Goal: Task Accomplishment & Management: Manage account settings

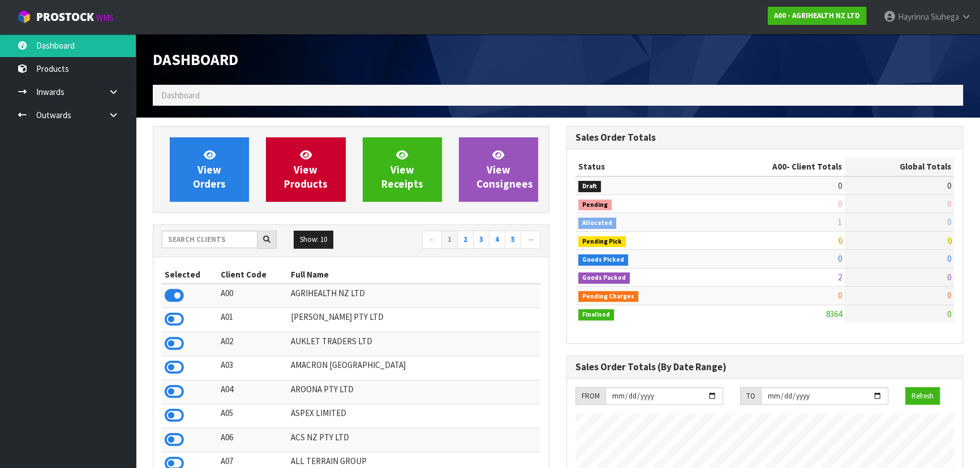
scroll to position [855, 413]
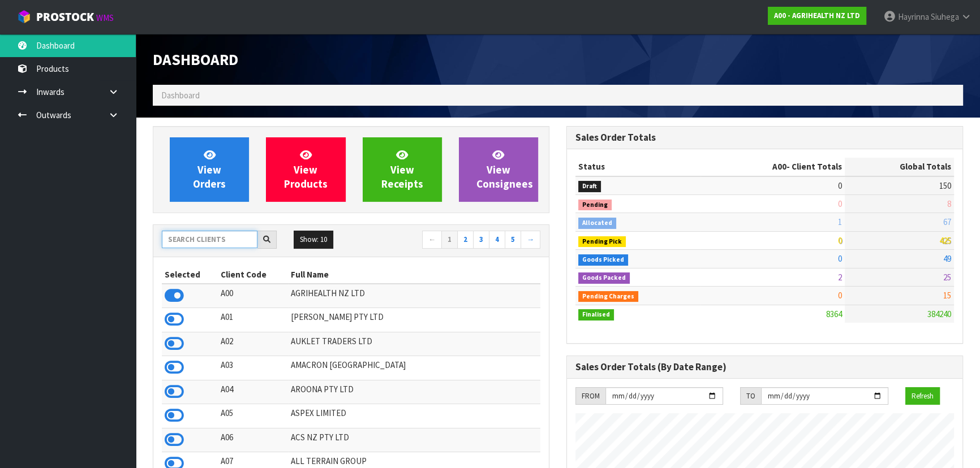
click at [221, 238] on input "text" at bounding box center [210, 240] width 96 height 18
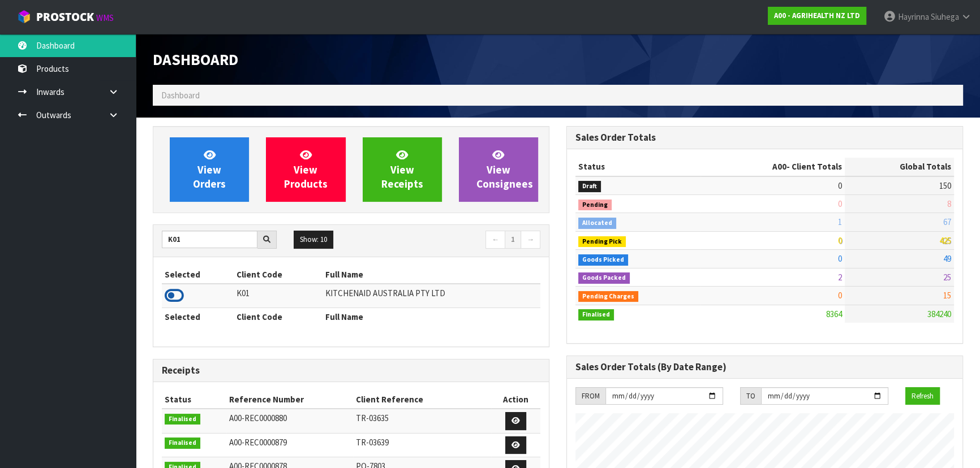
click at [170, 298] on icon at bounding box center [174, 295] width 19 height 17
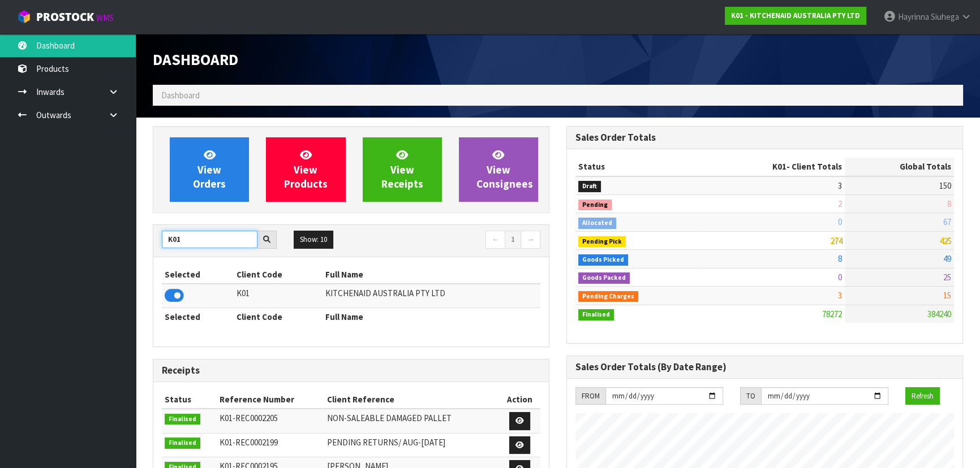
drag, startPoint x: 204, startPoint y: 239, endPoint x: 50, endPoint y: 244, distance: 154.0
click at [88, 242] on body "Toggle navigation ProStock WMS K01 - KITCHENAID AUSTRALIA PTY LTD Hayrinna Siuh…" at bounding box center [490, 234] width 980 height 468
type input "C11"
click at [179, 293] on icon at bounding box center [174, 295] width 19 height 17
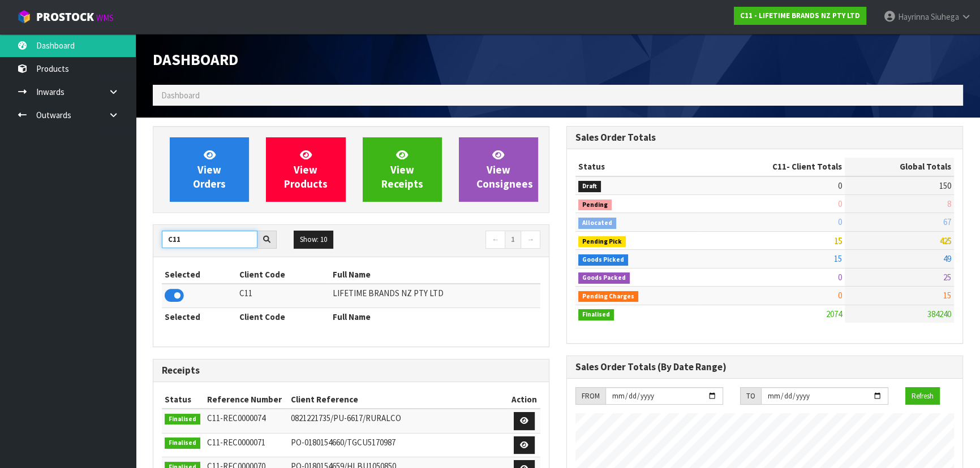
drag, startPoint x: 188, startPoint y: 246, endPoint x: 67, endPoint y: 242, distance: 120.6
click at [149, 246] on div "View Orders View Products View Receipts View Consignees C11 Show: 10 5 10 25 50…" at bounding box center [351, 454] width 414 height 657
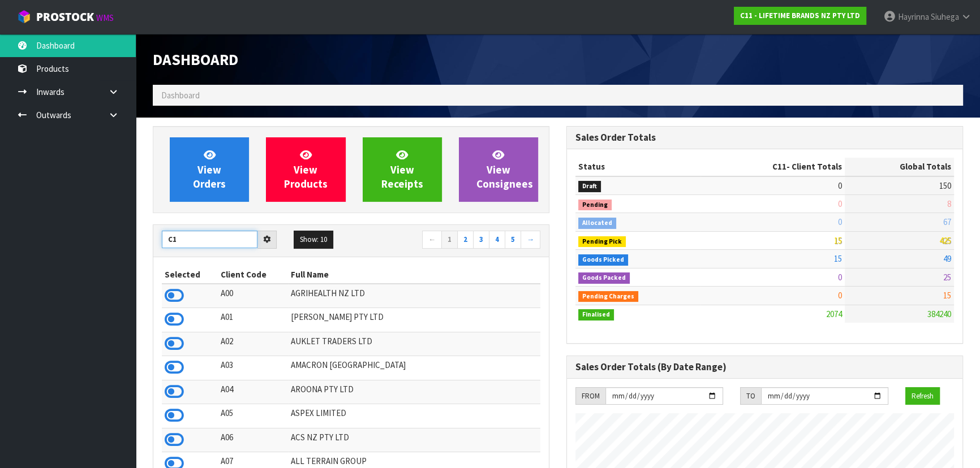
type input "C11"
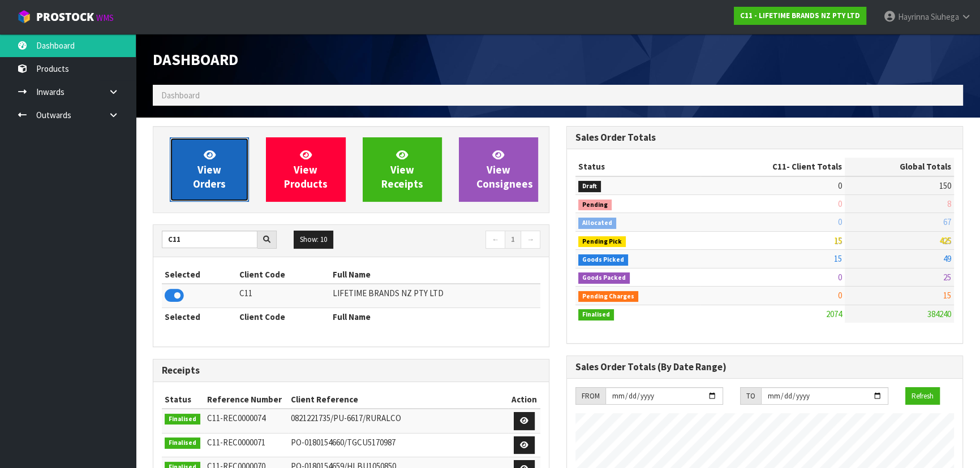
click at [183, 169] on link "View Orders" at bounding box center [209, 169] width 79 height 64
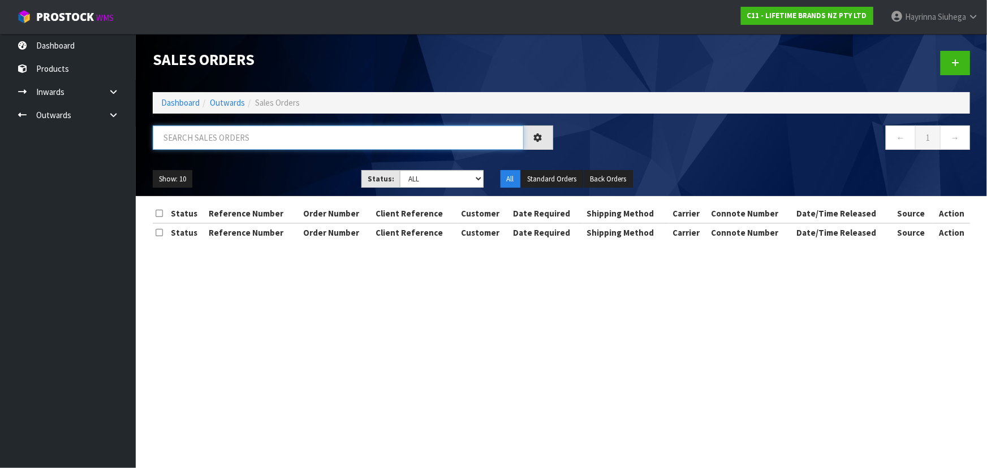
click at [236, 131] on input "text" at bounding box center [338, 138] width 371 height 24
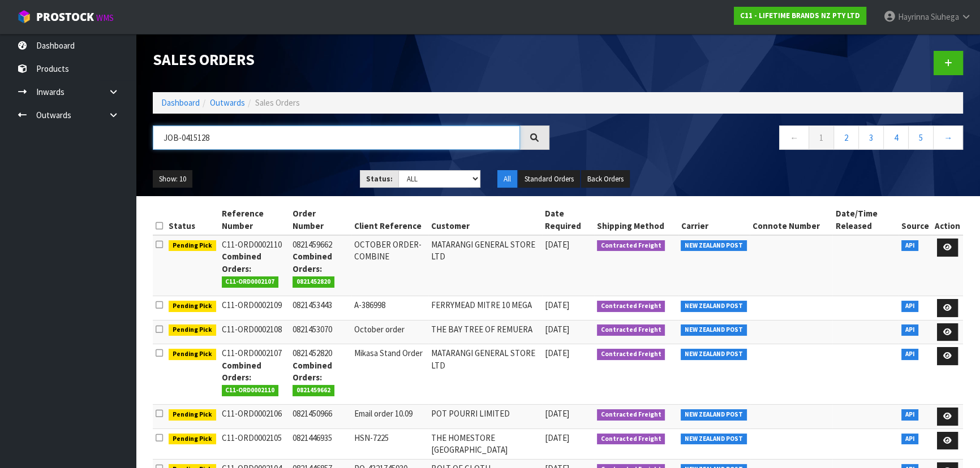
type input "JOB-0415128"
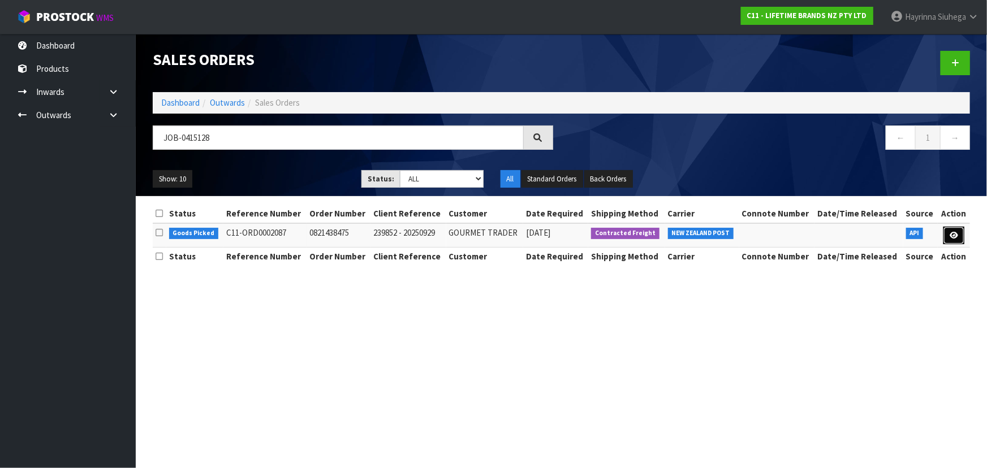
click at [956, 232] on icon at bounding box center [954, 235] width 8 height 7
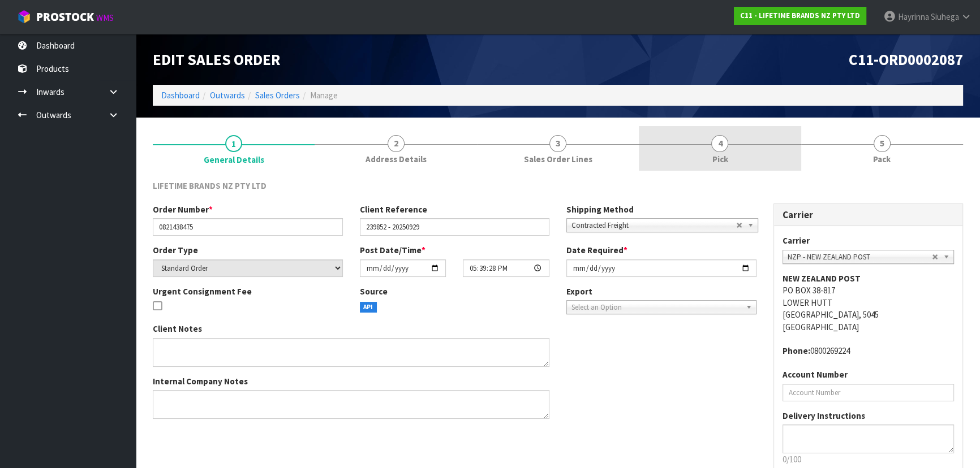
click at [733, 150] on link "4 Pick" at bounding box center [720, 148] width 162 height 45
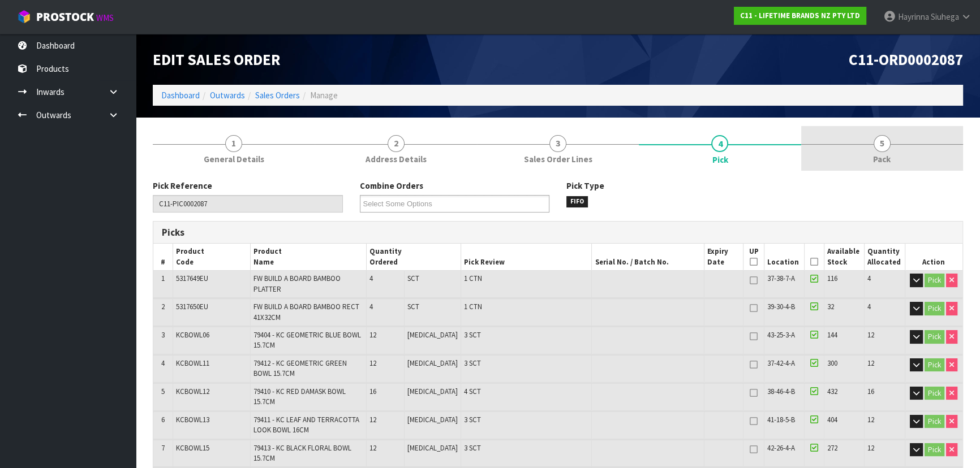
click at [823, 136] on link "5 Pack" at bounding box center [882, 148] width 162 height 45
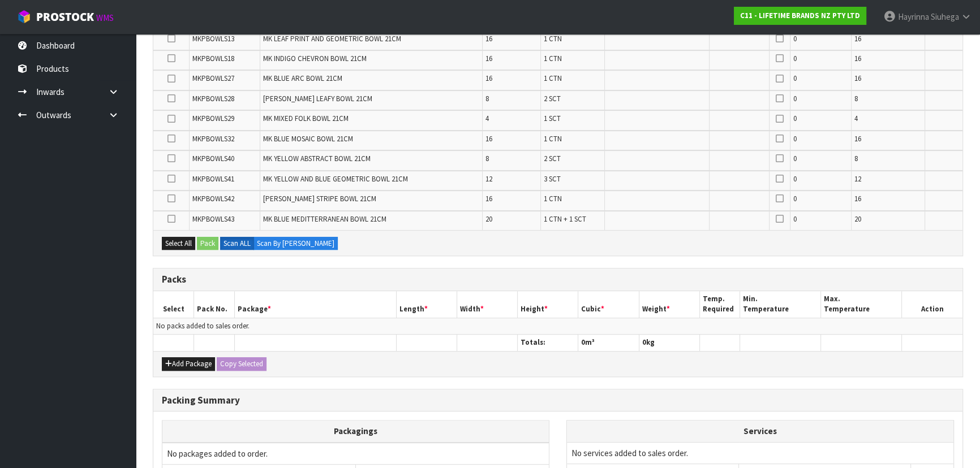
scroll to position [668, 0]
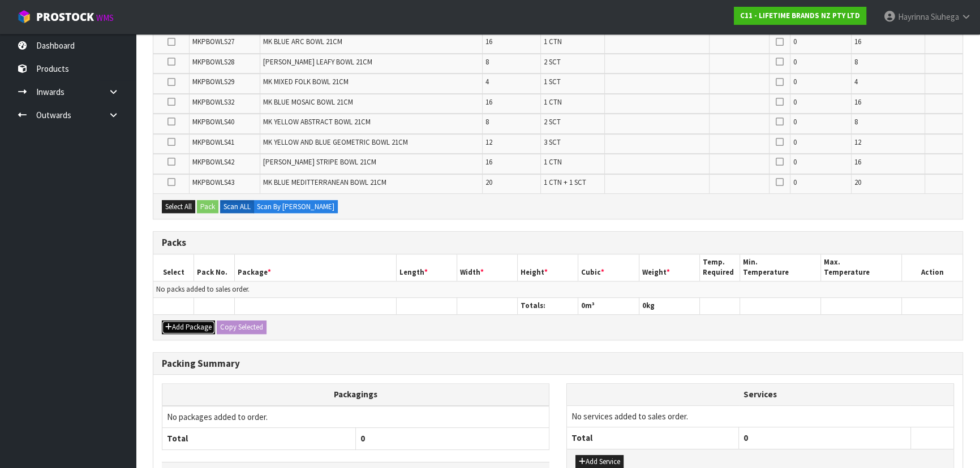
drag, startPoint x: 183, startPoint y: 324, endPoint x: 177, endPoint y: 311, distance: 14.4
click at [183, 324] on button "Add Package" at bounding box center [188, 328] width 53 height 14
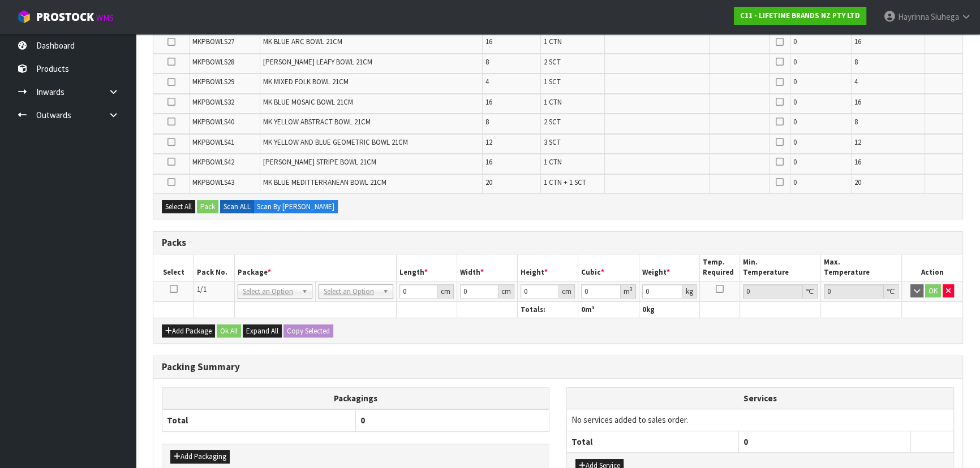
click at [173, 289] on icon at bounding box center [174, 289] width 8 height 1
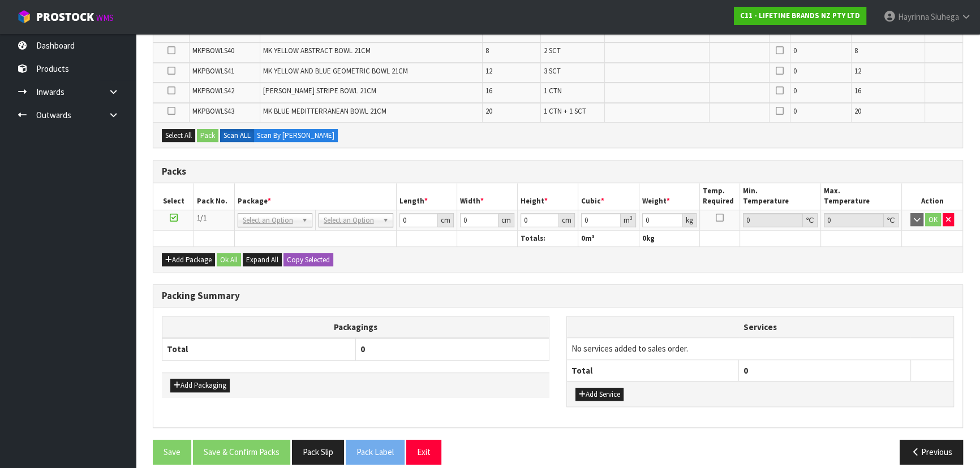
scroll to position [747, 0]
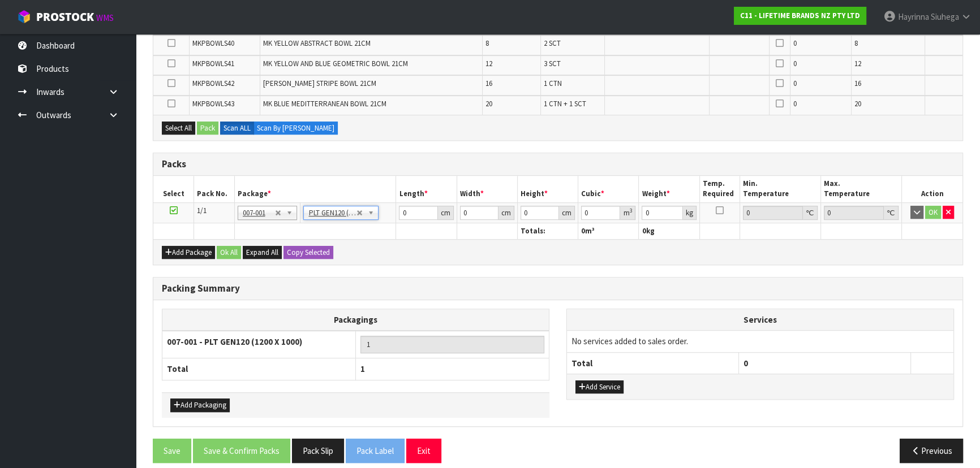
type input "120"
type input "100"
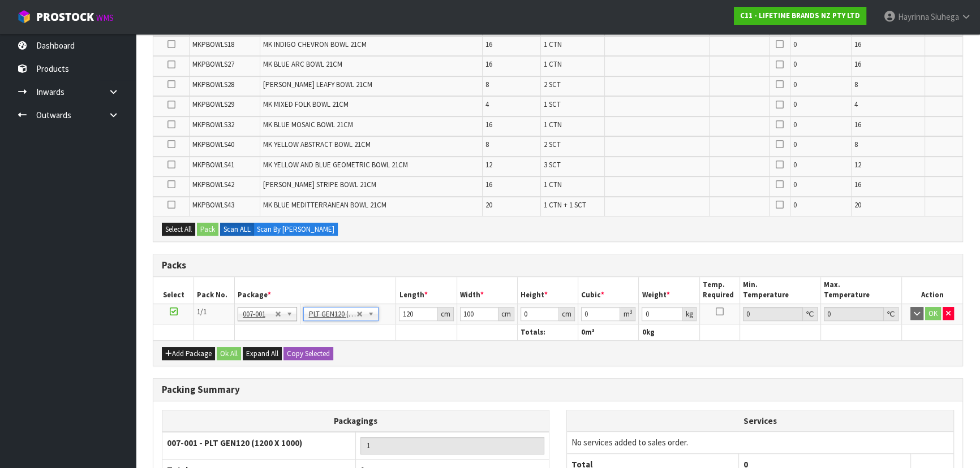
scroll to position [541, 0]
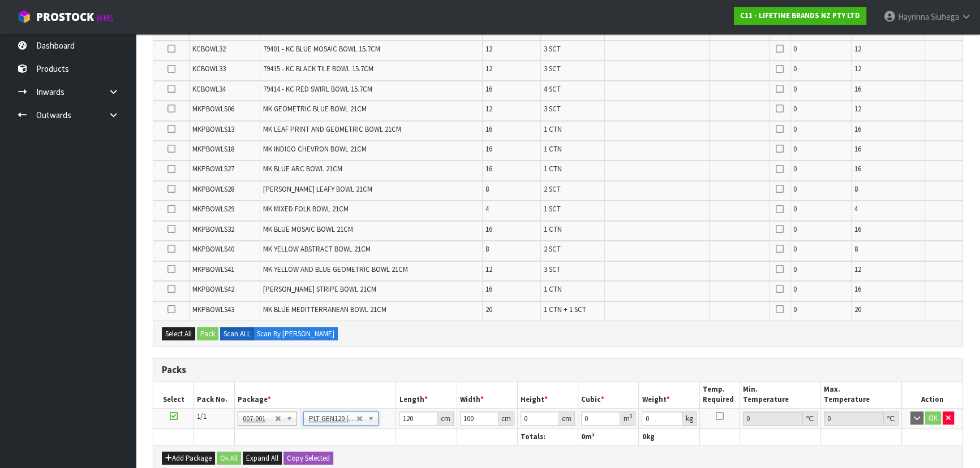
click at [441, 242] on td "MK YELLOW ABSTRACT BOWL 21CM" at bounding box center [371, 251] width 222 height 20
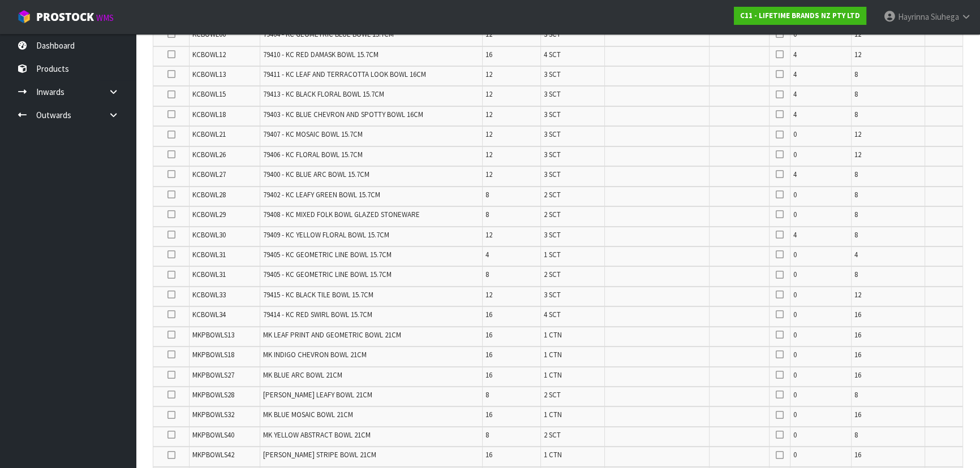
scroll to position [0, 0]
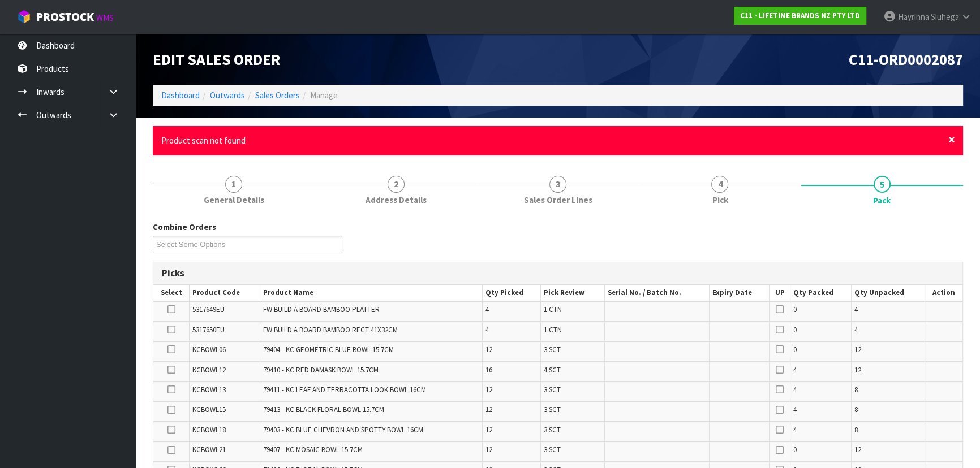
click at [948, 143] on span "×" at bounding box center [951, 140] width 7 height 16
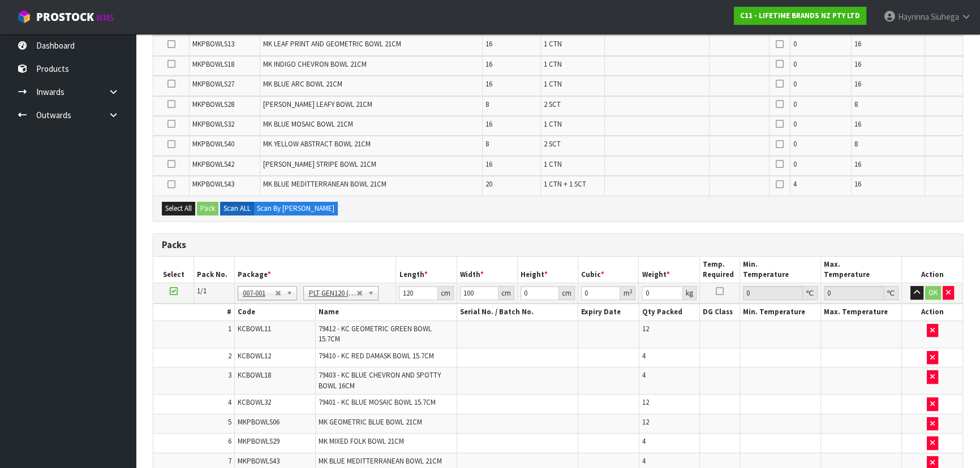
scroll to position [411, 0]
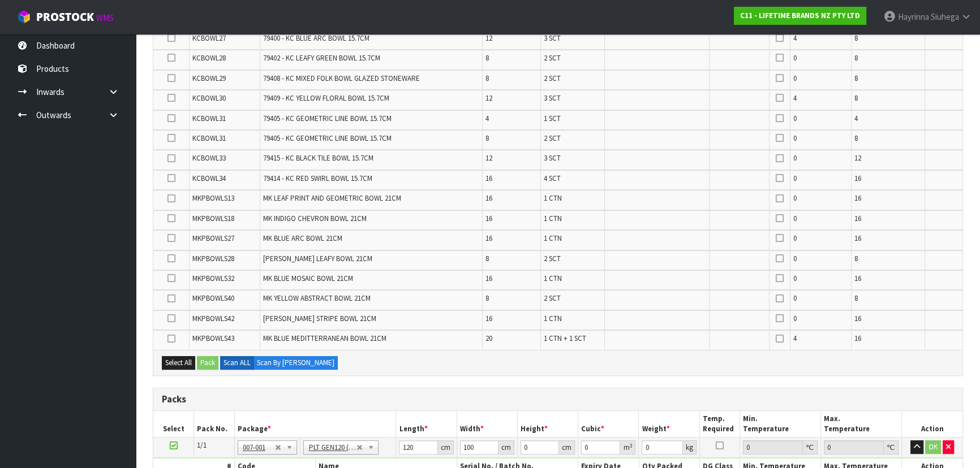
click at [583, 110] on td "1 SCT" at bounding box center [572, 120] width 64 height 20
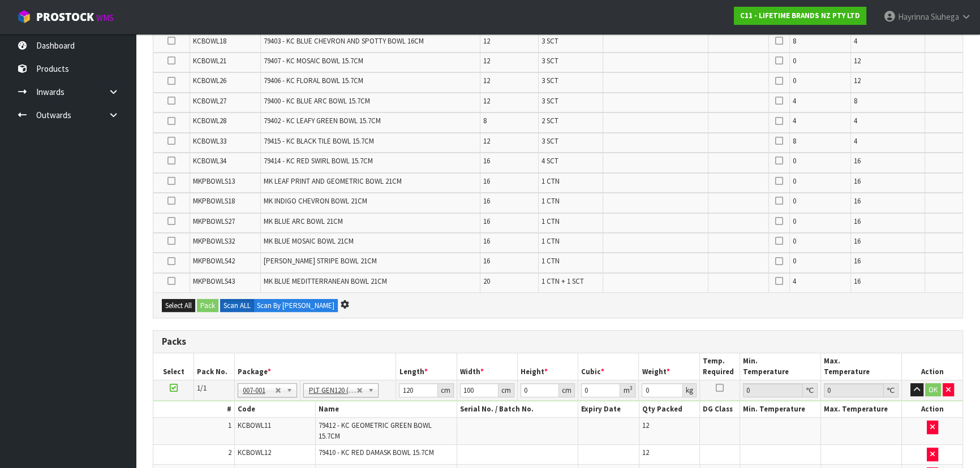
scroll to position [0, 0]
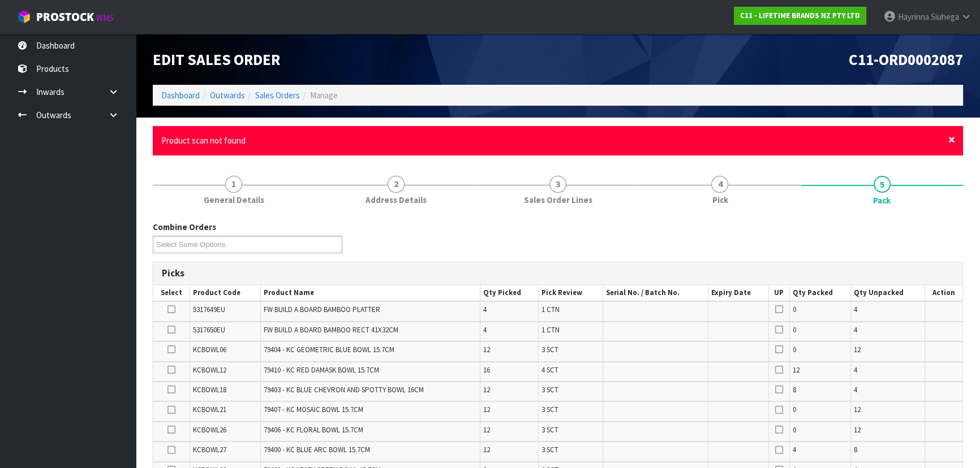
click at [951, 141] on span "×" at bounding box center [951, 140] width 7 height 16
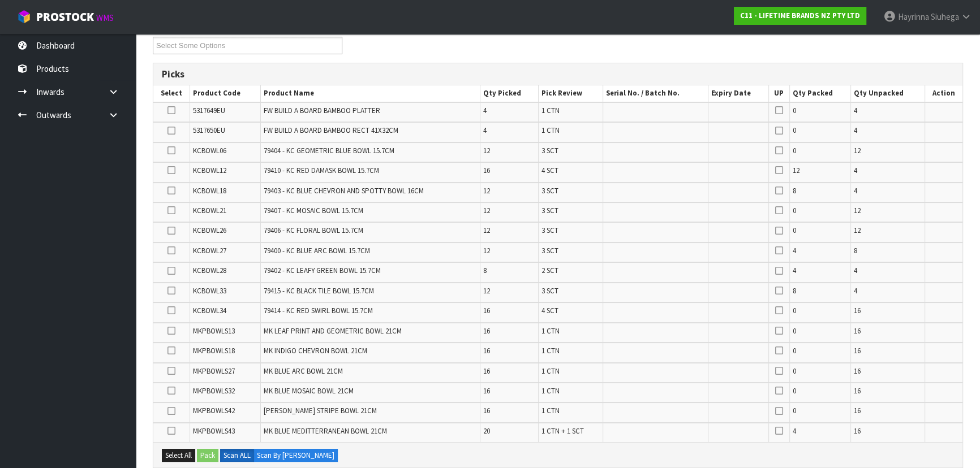
scroll to position [154, 0]
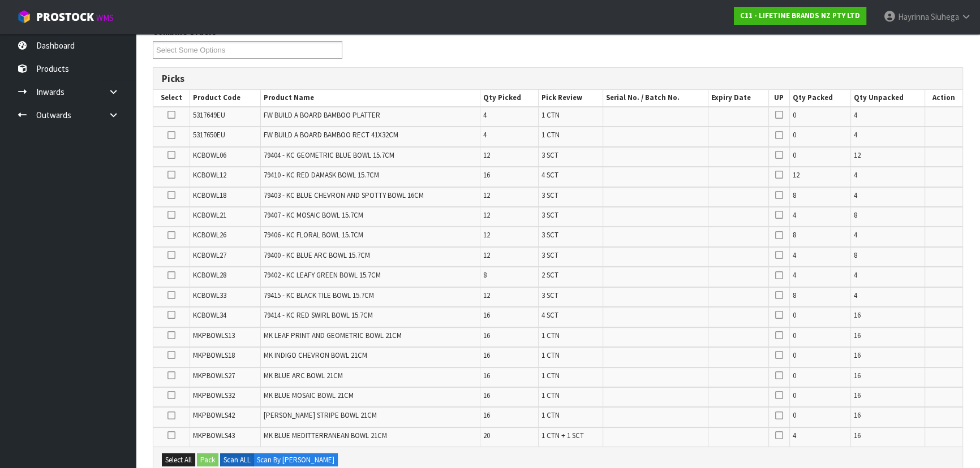
click at [334, 191] on span "79403 - KC BLUE CHEVRON AND SPOTTY BOWL 16CM" at bounding box center [344, 196] width 160 height 10
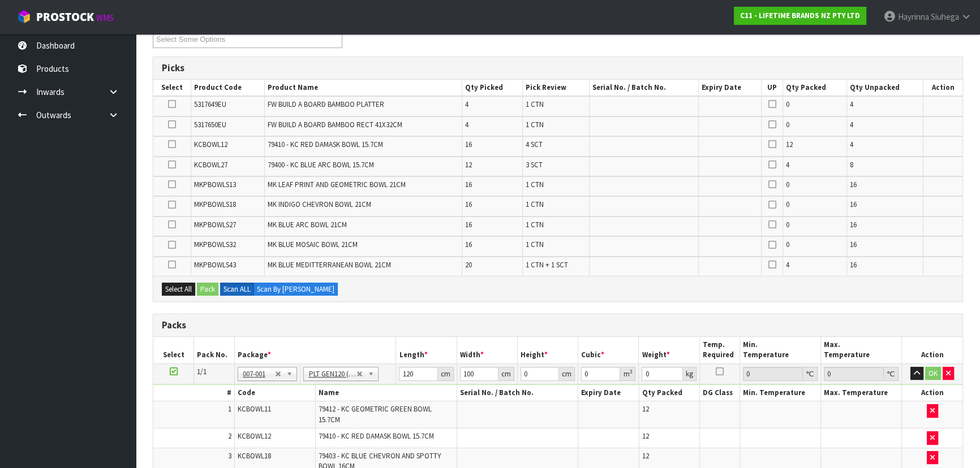
scroll to position [0, 0]
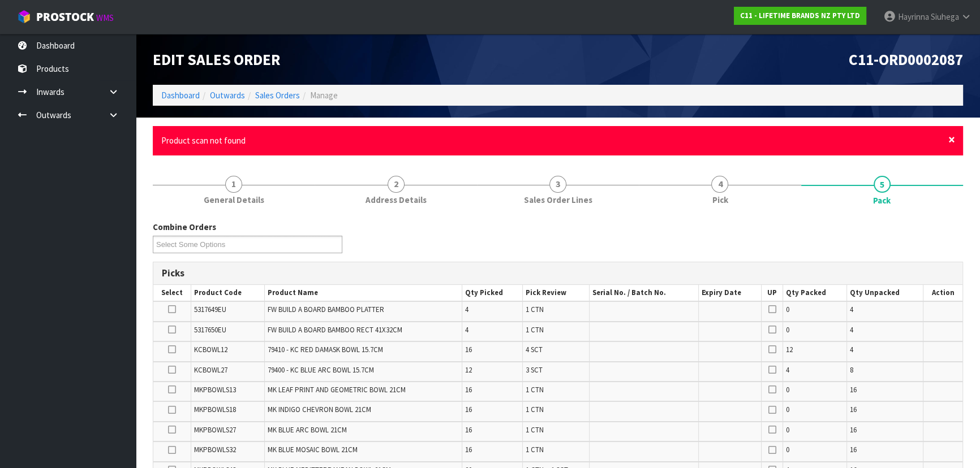
click at [949, 141] on span "×" at bounding box center [951, 140] width 7 height 16
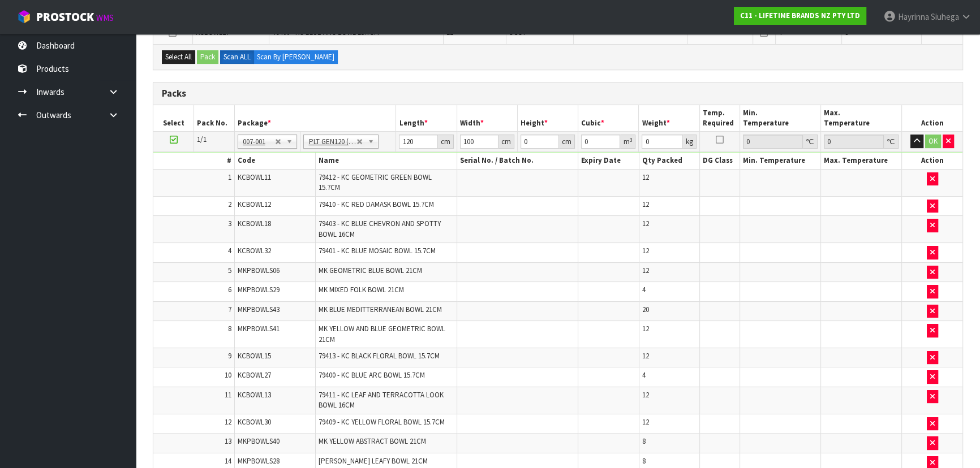
scroll to position [257, 0]
click at [928, 172] on button "button" at bounding box center [932, 179] width 11 height 14
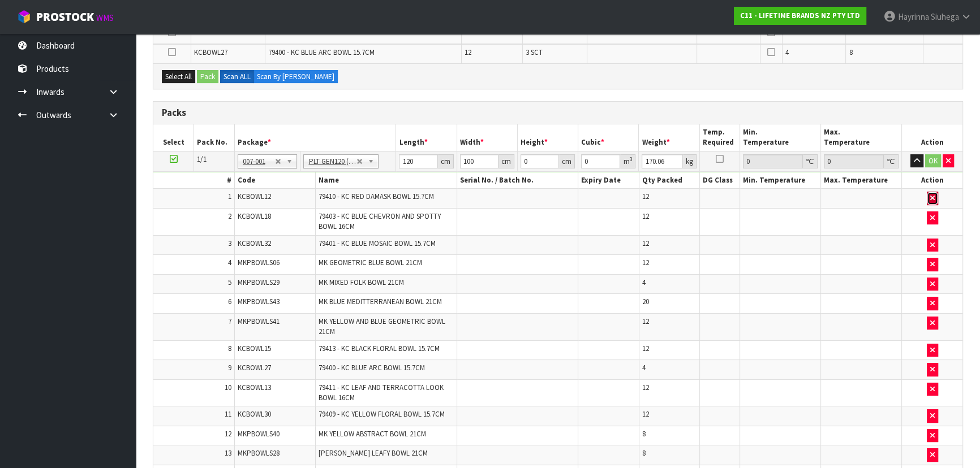
click at [928, 194] on button "button" at bounding box center [932, 199] width 11 height 14
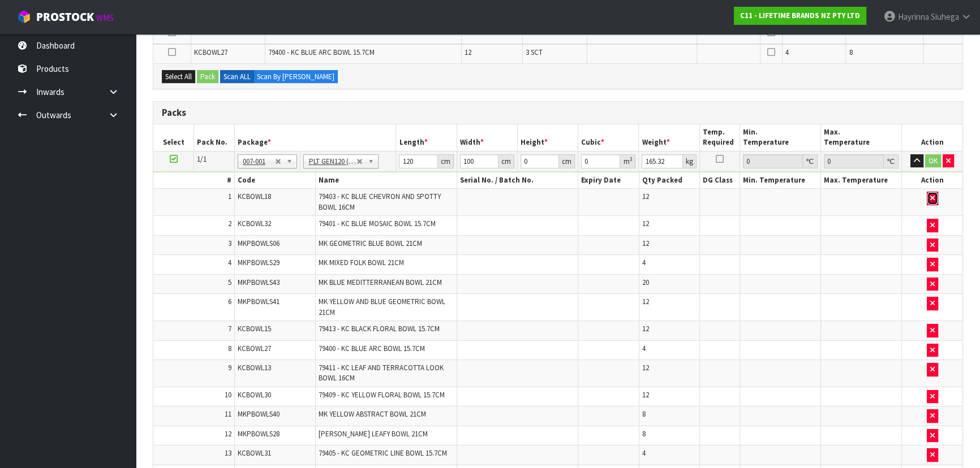
click at [928, 195] on button "button" at bounding box center [932, 199] width 11 height 14
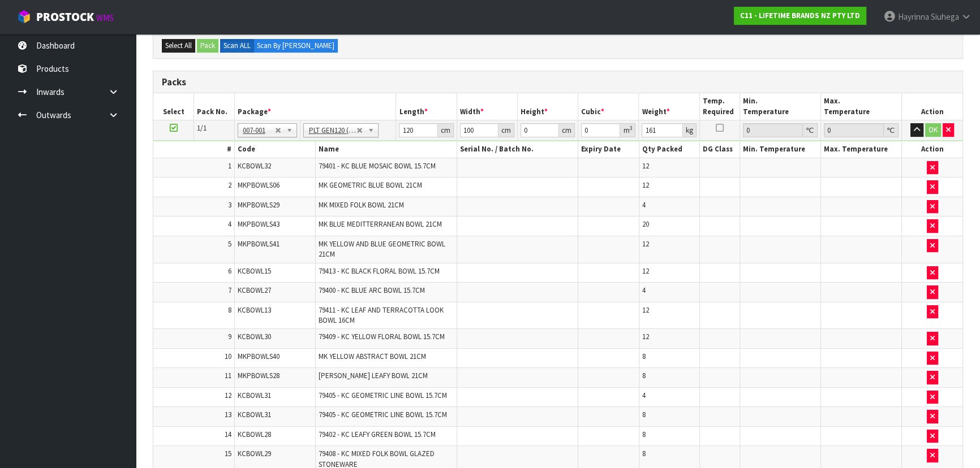
scroll to position [308, 0]
click at [927, 164] on button "button" at bounding box center [932, 168] width 11 height 14
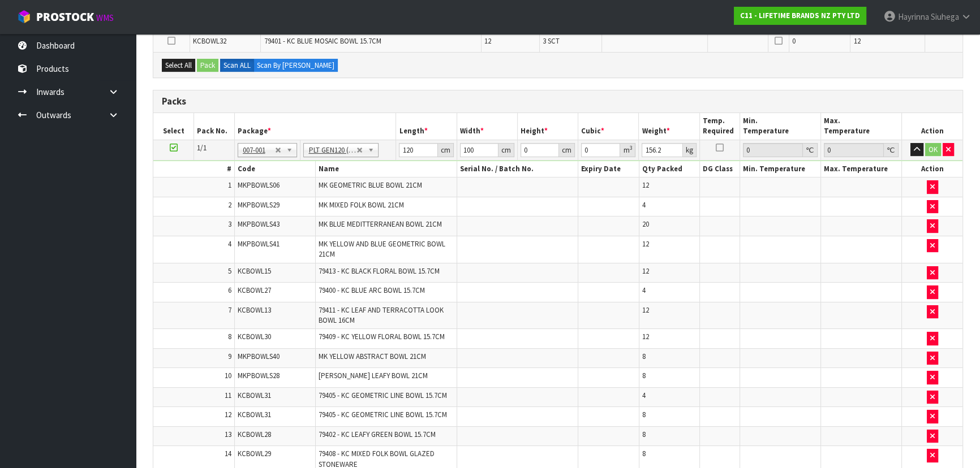
scroll to position [360, 0]
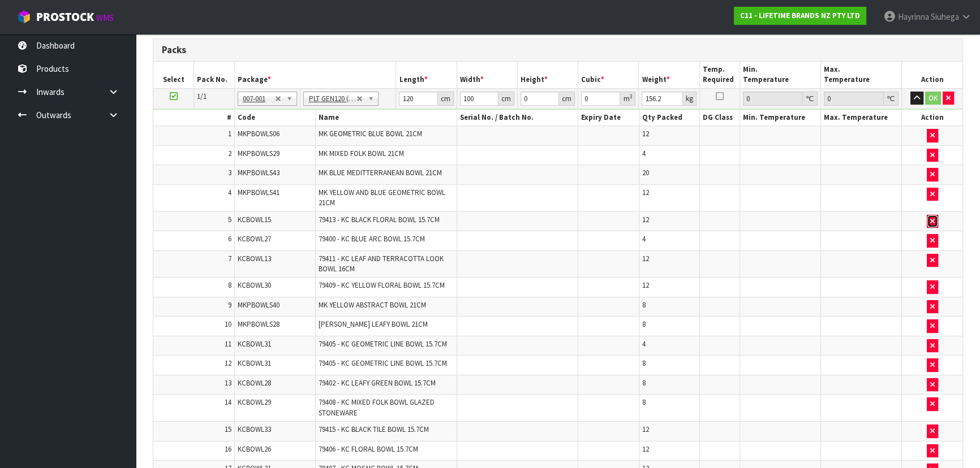
click at [930, 218] on icon "button" at bounding box center [932, 221] width 5 height 7
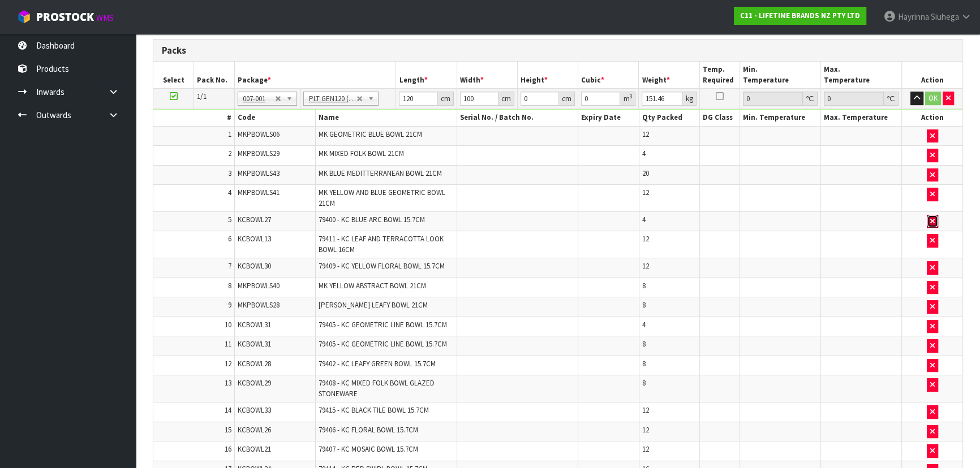
click at [930, 218] on icon "button" at bounding box center [932, 221] width 5 height 7
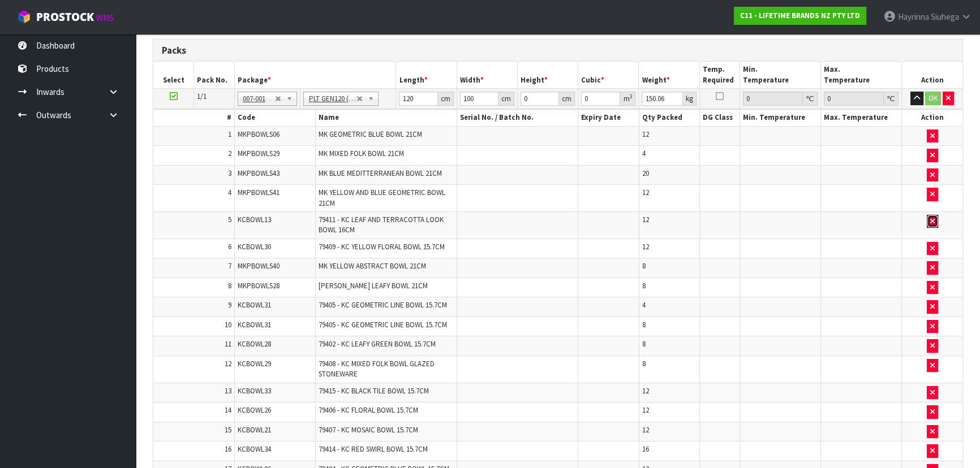
click at [930, 218] on icon "button" at bounding box center [932, 221] width 5 height 7
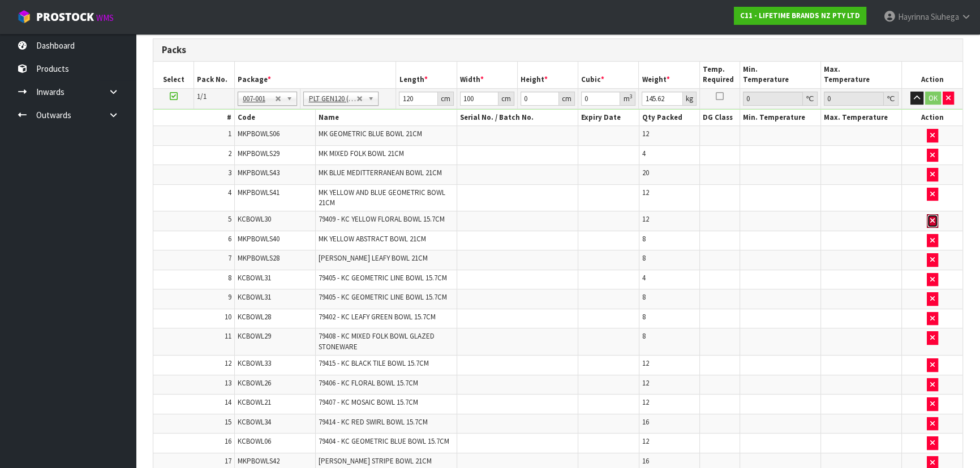
click at [930, 217] on icon "button" at bounding box center [932, 220] width 5 height 7
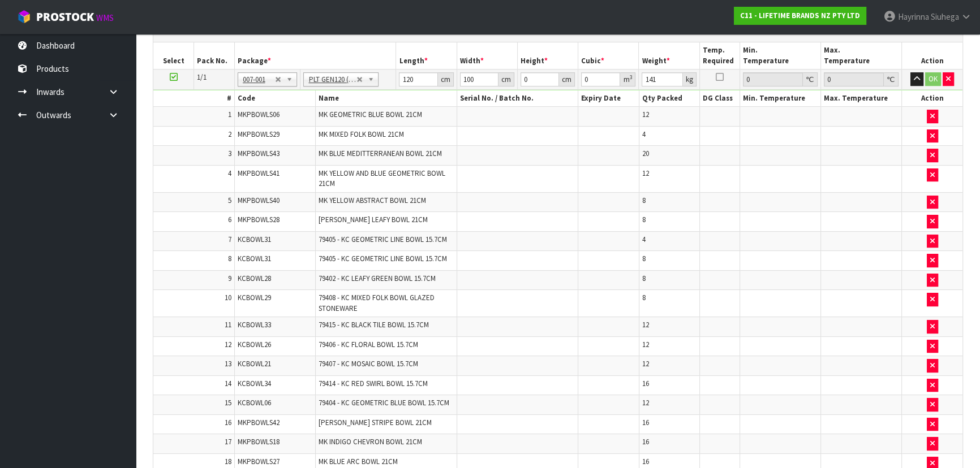
scroll to position [471, 0]
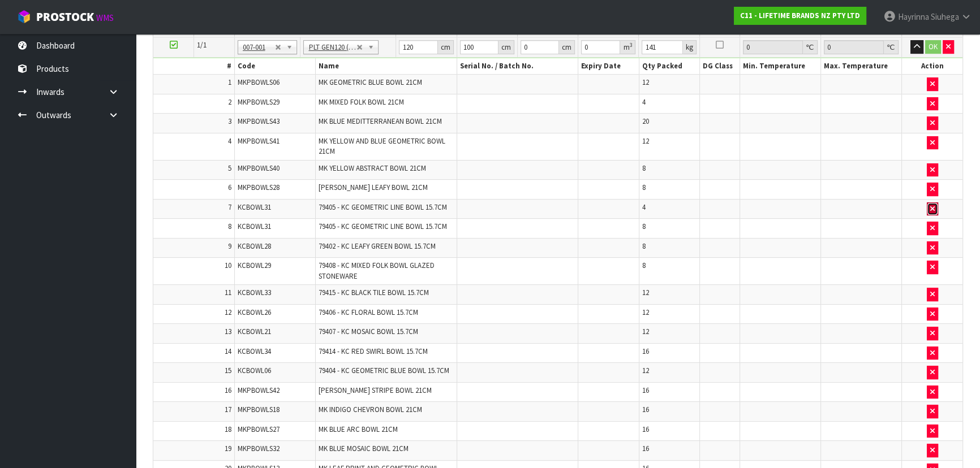
click at [932, 209] on button "button" at bounding box center [932, 210] width 11 height 14
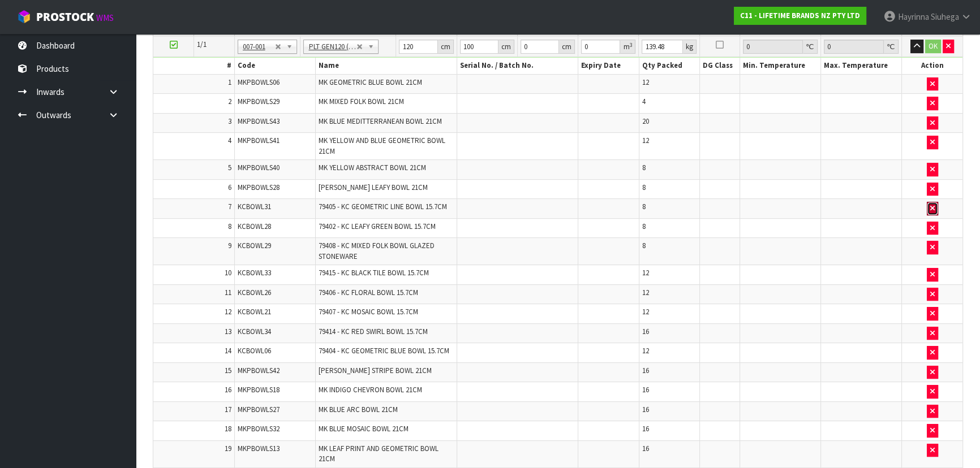
click at [932, 209] on button "button" at bounding box center [932, 209] width 11 height 14
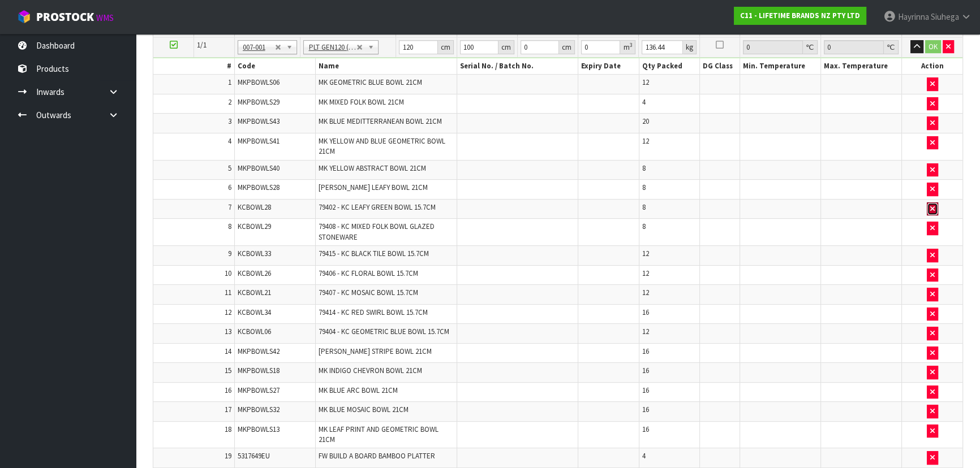
click at [932, 209] on button "button" at bounding box center [932, 210] width 11 height 14
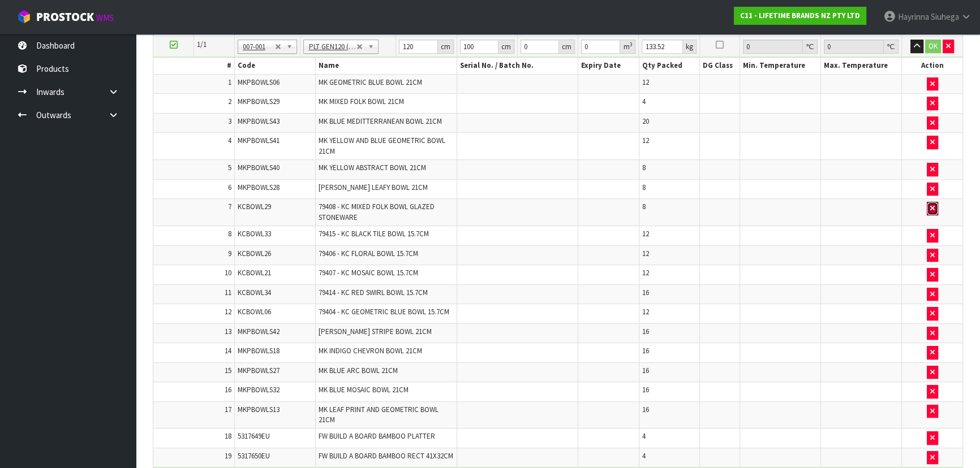
click at [932, 209] on button "button" at bounding box center [932, 209] width 11 height 14
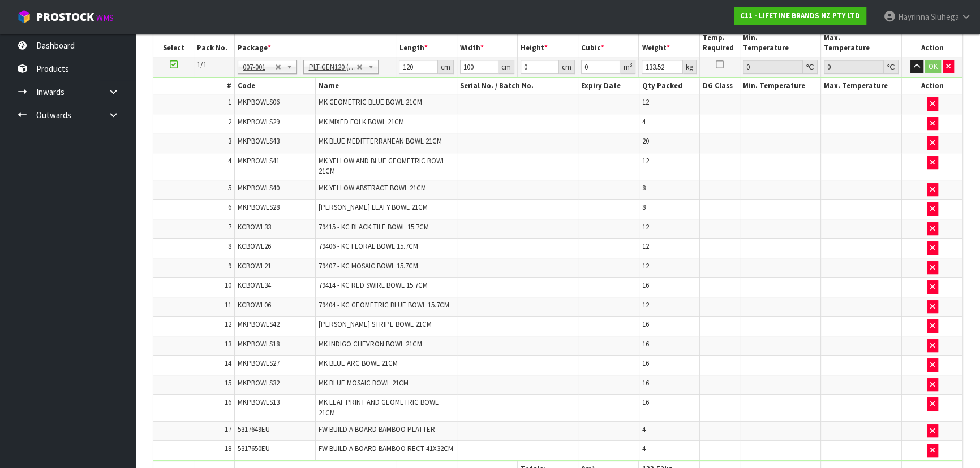
scroll to position [551, 0]
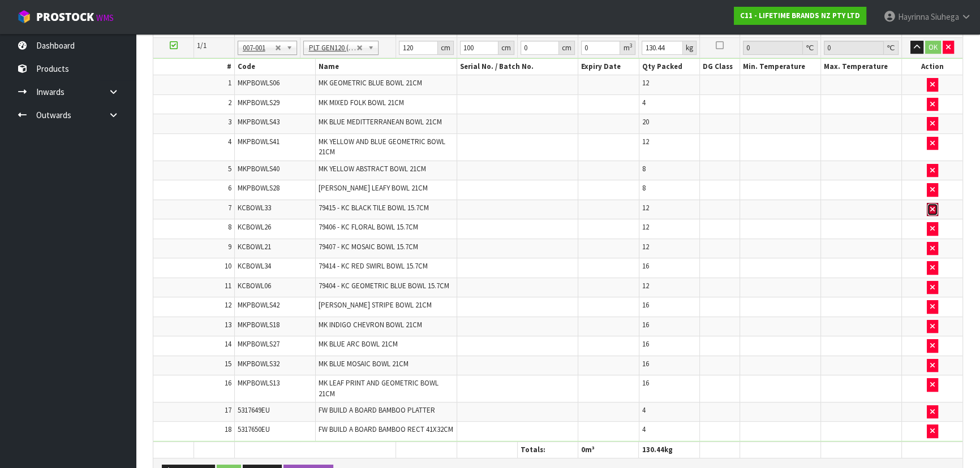
click at [932, 209] on button "button" at bounding box center [932, 210] width 11 height 14
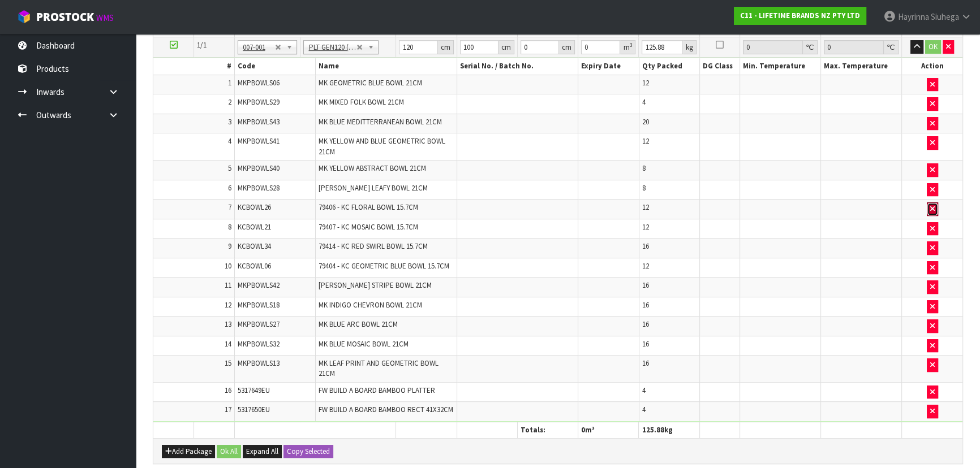
click at [932, 209] on button "button" at bounding box center [932, 210] width 11 height 14
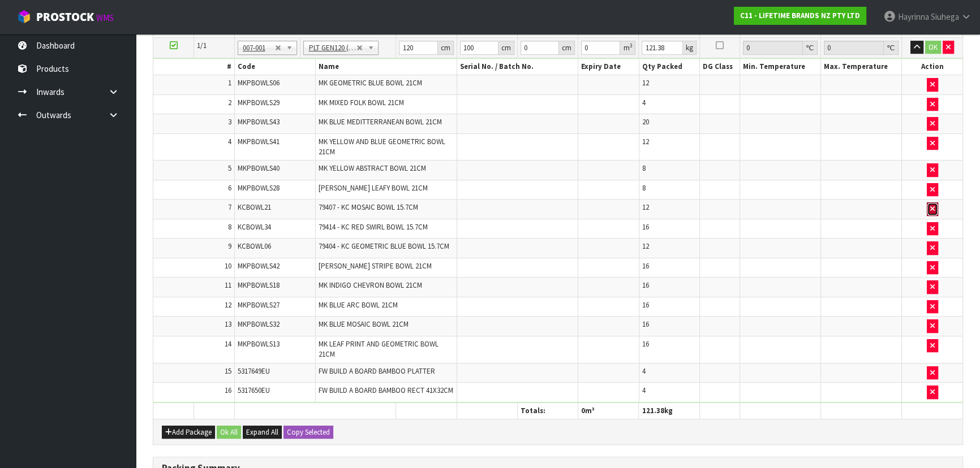
click at [932, 209] on button "button" at bounding box center [932, 210] width 11 height 14
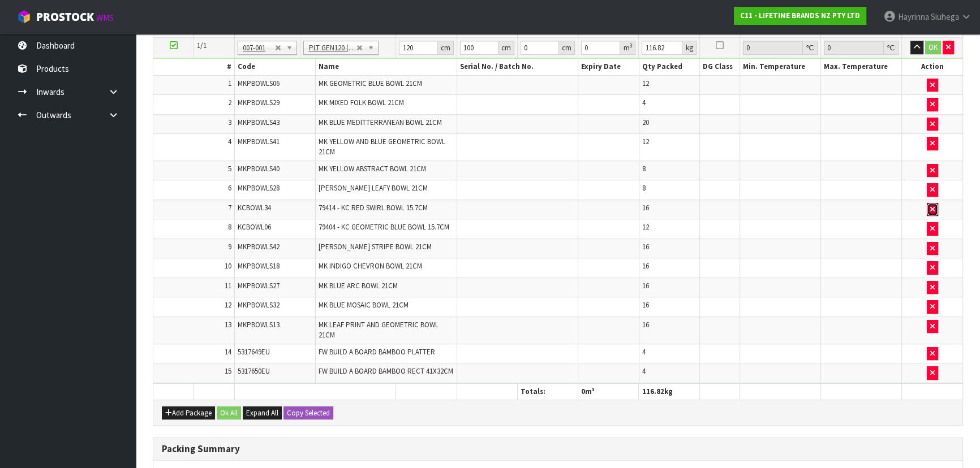
click at [932, 209] on button "button" at bounding box center [932, 210] width 11 height 14
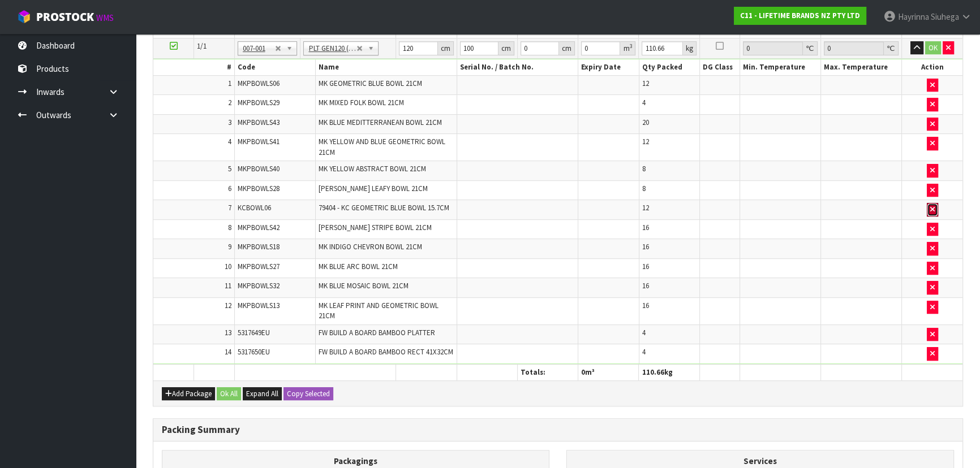
click at [932, 209] on button "button" at bounding box center [932, 210] width 11 height 14
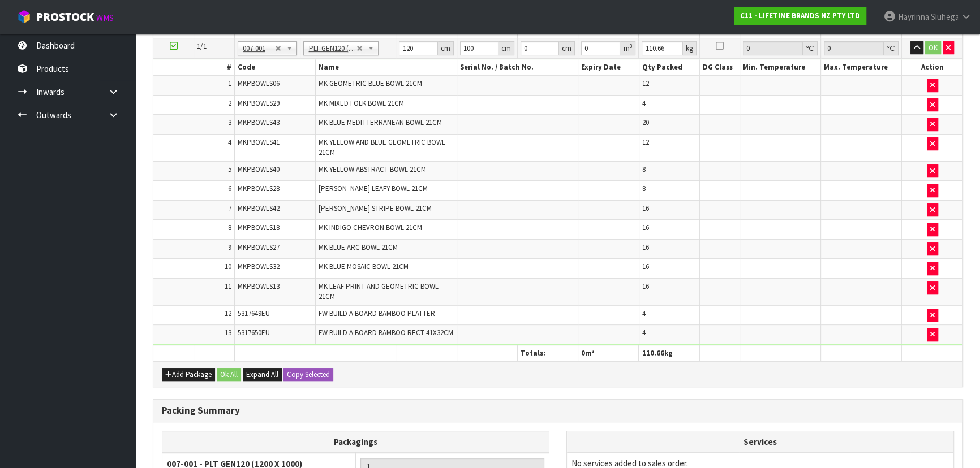
type input "105.8"
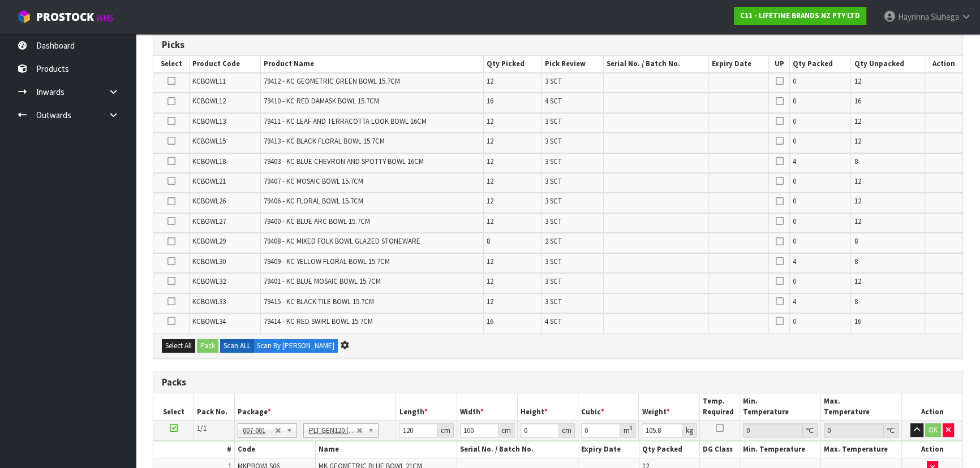
scroll to position [0, 0]
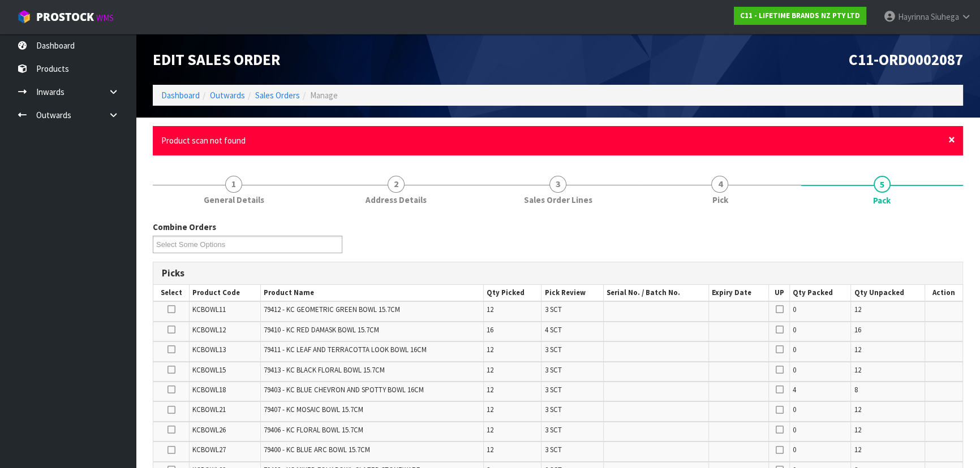
click at [950, 137] on span "×" at bounding box center [951, 140] width 7 height 16
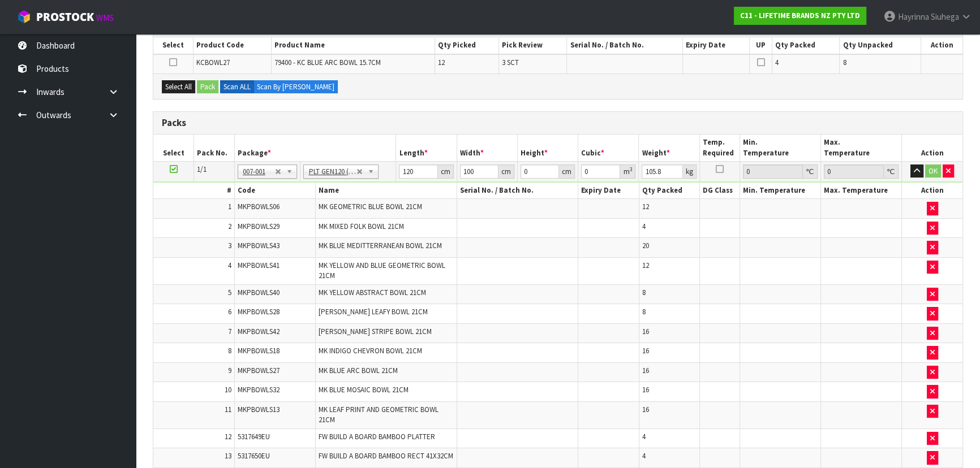
scroll to position [51, 0]
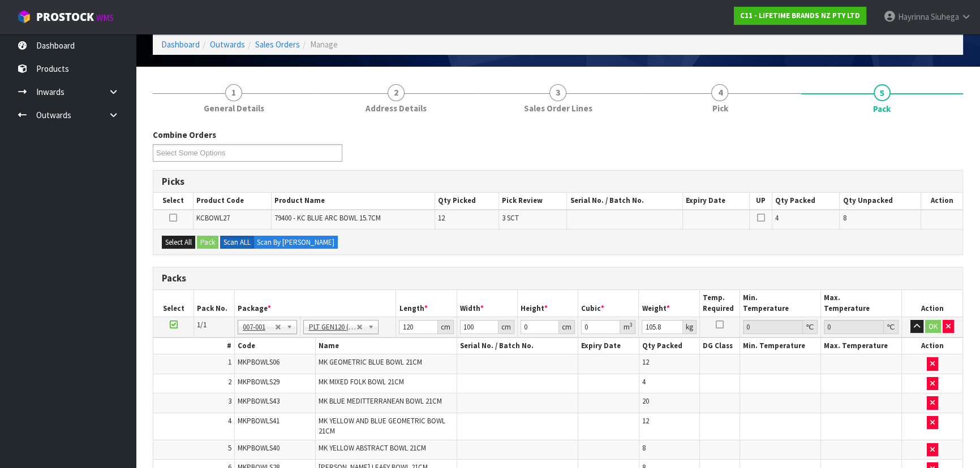
click at [412, 281] on h3 "Packs" at bounding box center [558, 278] width 792 height 11
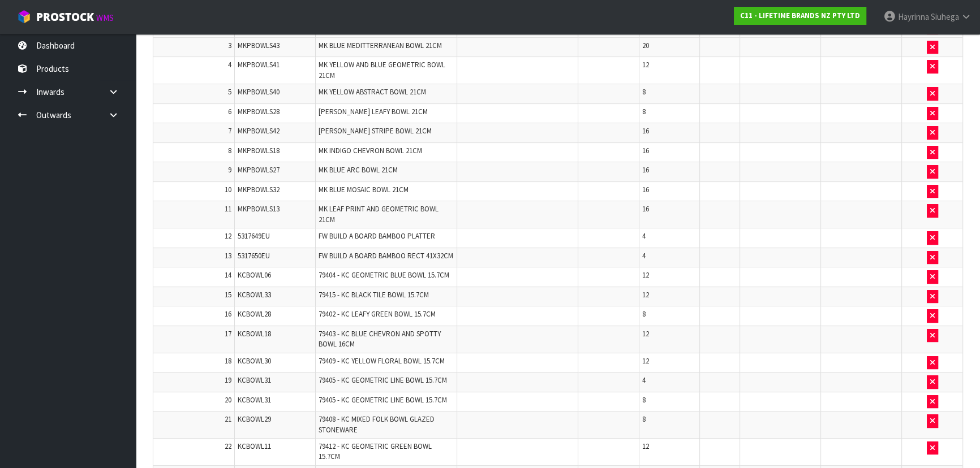
scroll to position [181, 0]
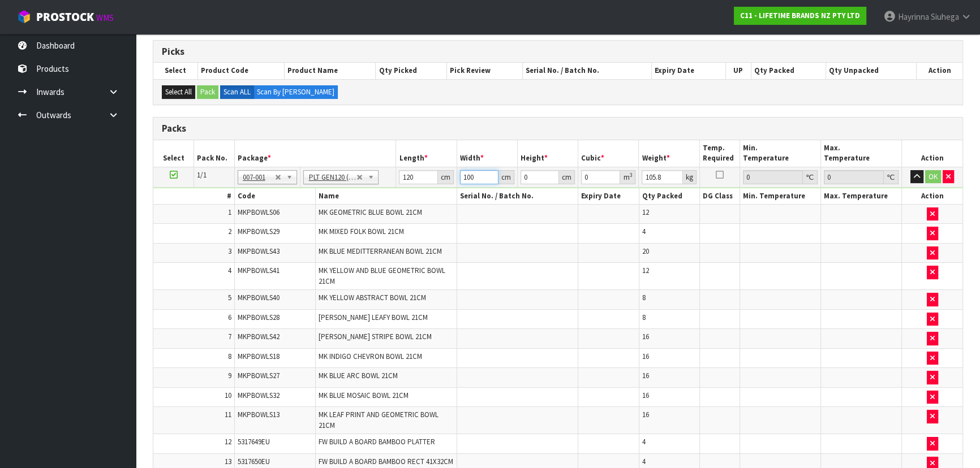
click at [460, 170] on input "100" at bounding box center [479, 177] width 38 height 14
type input "116"
type input "9"
type input "0.12528"
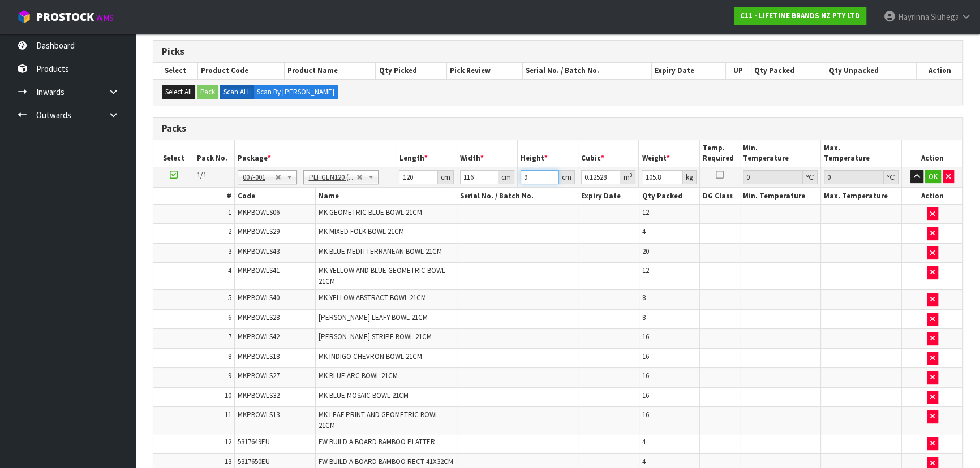
type input "90"
type input "1.2528"
type input "90"
click button "OK" at bounding box center [933, 177] width 16 height 14
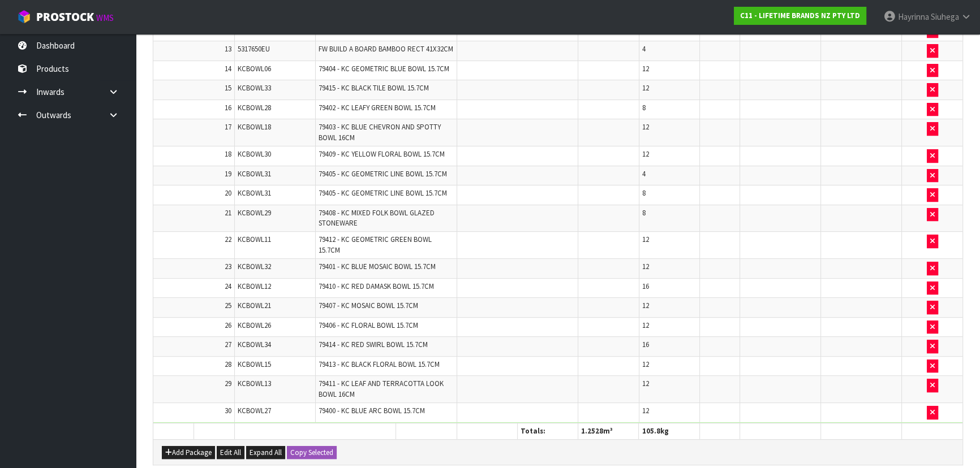
scroll to position [798, 0]
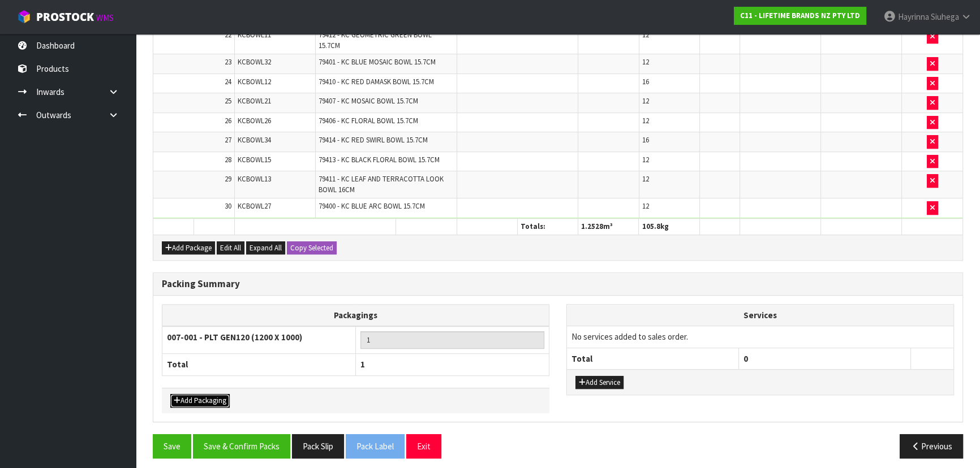
click at [225, 394] on button "Add Packaging" at bounding box center [199, 401] width 59 height 14
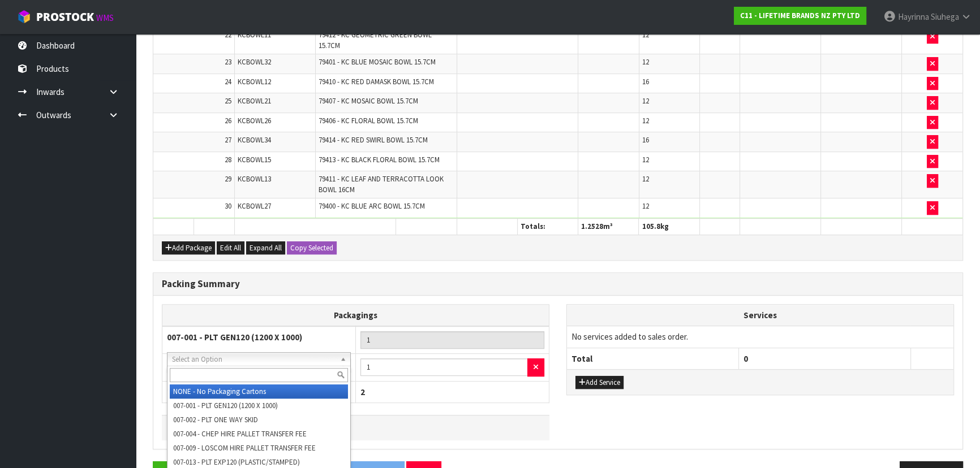
click at [252, 373] on input "text" at bounding box center [259, 375] width 178 height 14
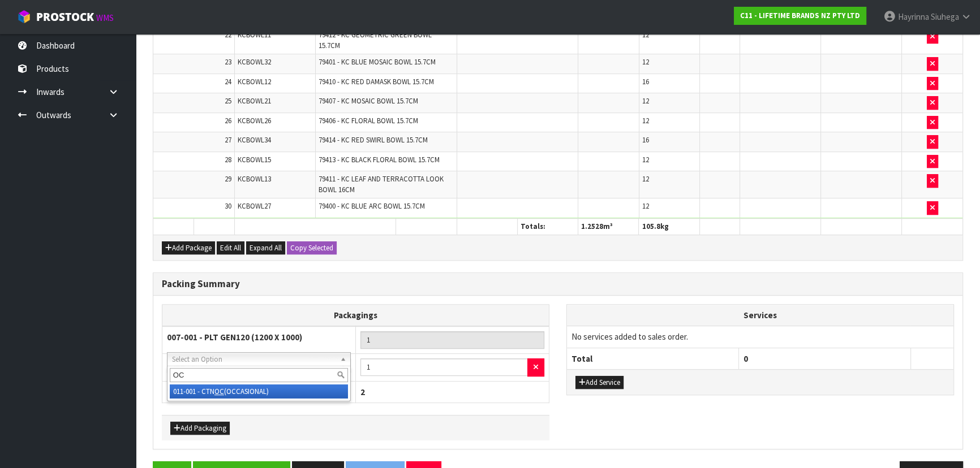
type input "OC"
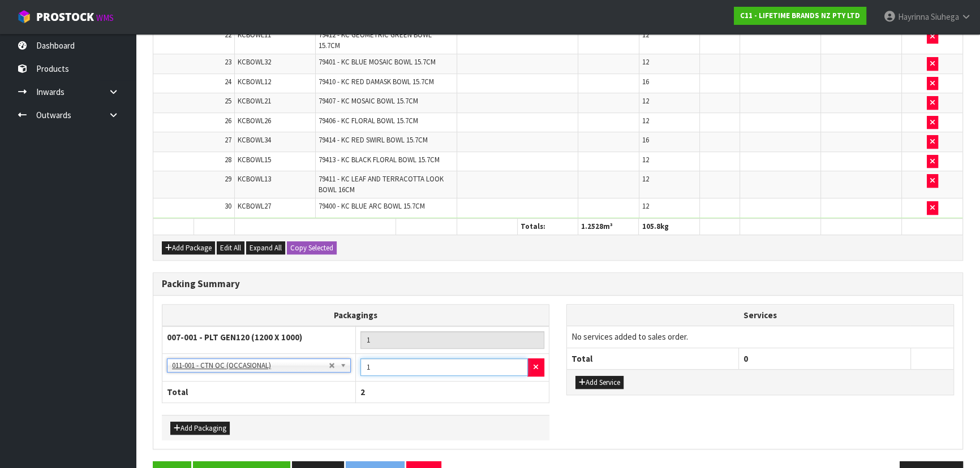
drag, startPoint x: 373, startPoint y: 359, endPoint x: 353, endPoint y: 362, distance: 19.9
click at [353, 362] on tr "NONE - No Packaging Cartons 007-001 - PLT GEN120 (1200 X 1000) 007-002 - PLT ON…" at bounding box center [355, 368] width 387 height 28
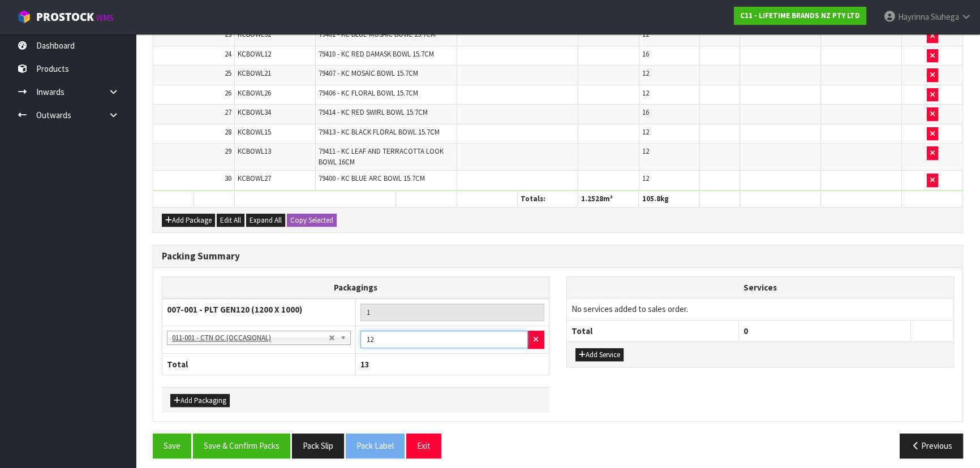
type input "12"
click at [222, 425] on div "Packing Summary Packagings 007-001 - PLT GEN120 (1200 X 1000) 1 NONE - No Packa…" at bounding box center [557, 339] width 827 height 189
click at [225, 434] on button "Save & Confirm Packs" at bounding box center [241, 446] width 97 height 24
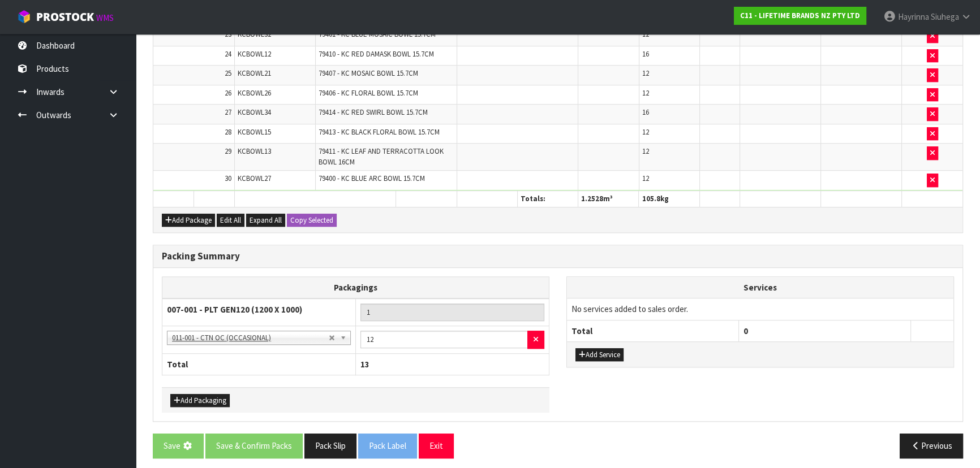
scroll to position [0, 0]
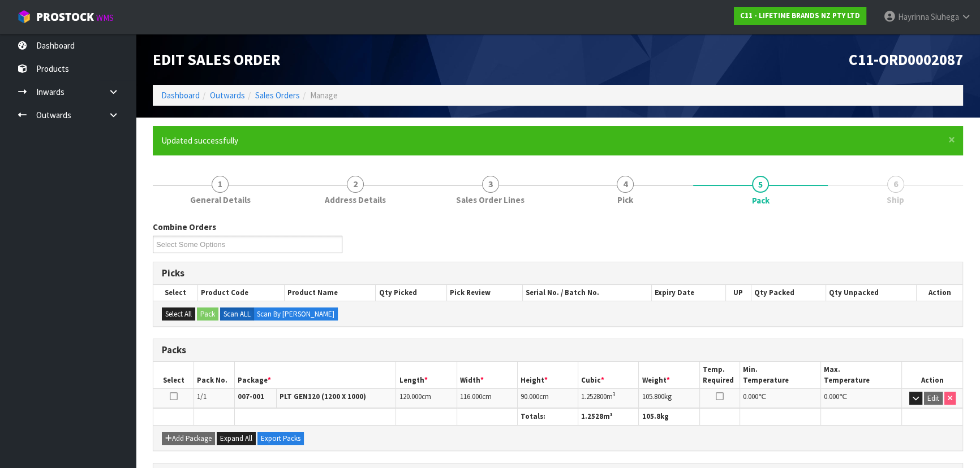
click at [412, 255] on div "Combine Orders C11-ORD0002041 C11-ORD0002061 C11-ORD0002064 C11-ORD0002065 C11-…" at bounding box center [557, 241] width 827 height 41
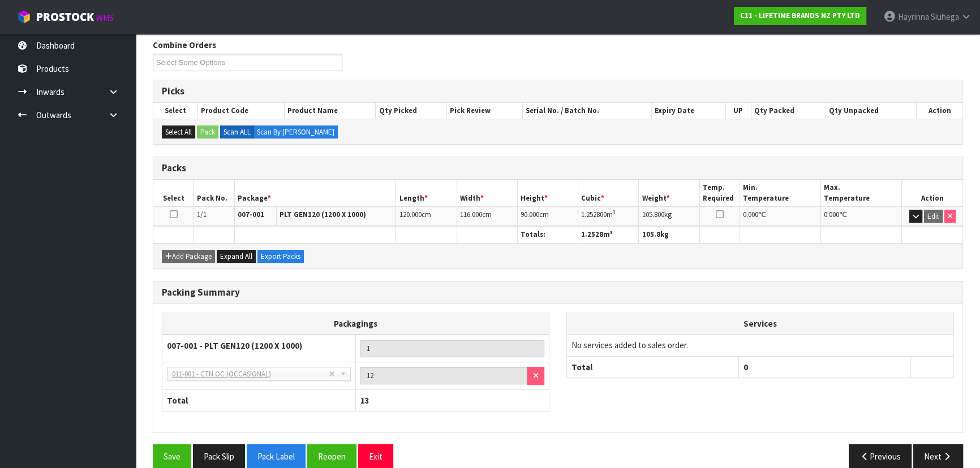
scroll to position [197, 0]
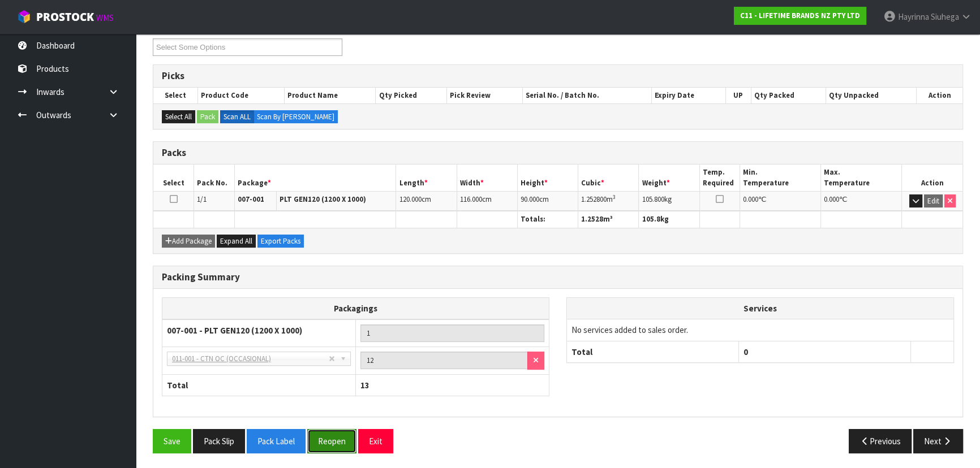
click at [326, 436] on button "Reopen" at bounding box center [331, 441] width 49 height 24
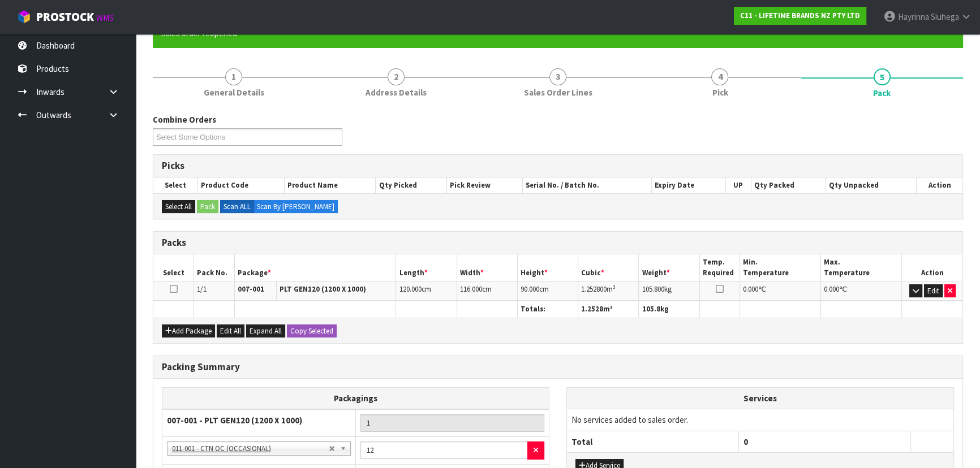
scroll to position [222, 0]
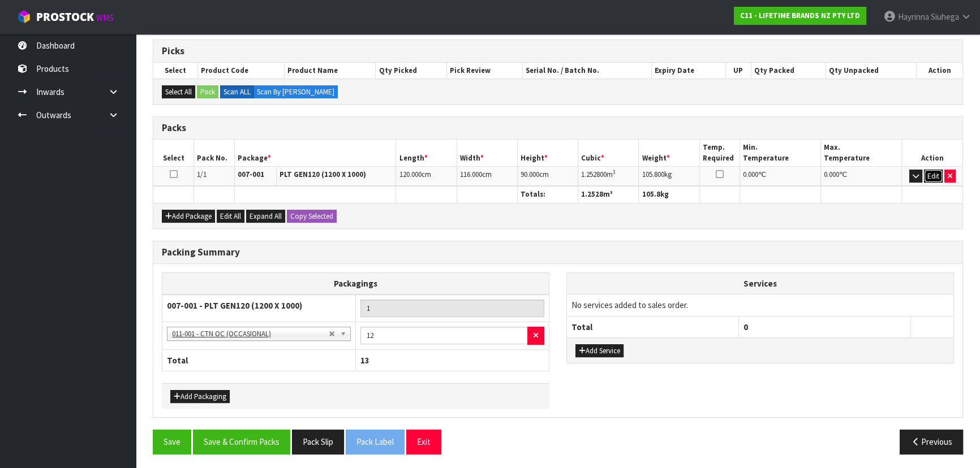
click at [937, 172] on button "Edit" at bounding box center [933, 177] width 19 height 14
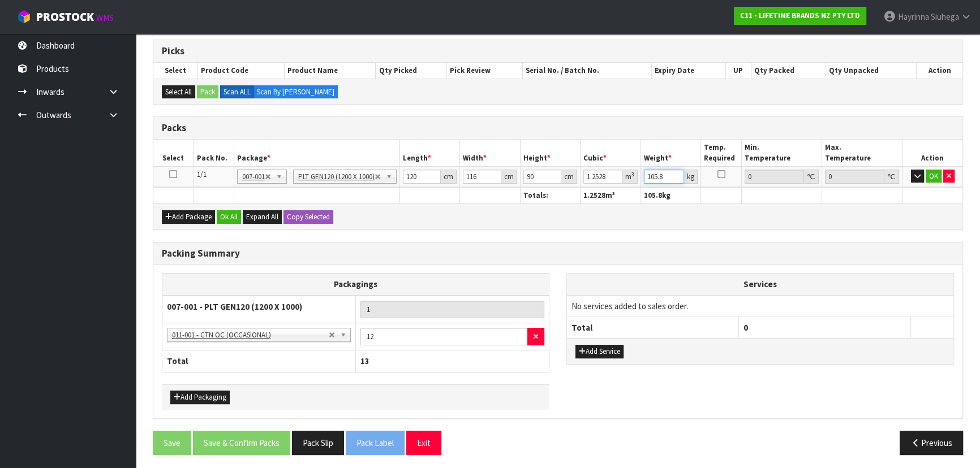
click at [647, 172] on input "105.8" at bounding box center [664, 177] width 41 height 14
type input "203"
click at [225, 217] on button "Ok All" at bounding box center [229, 217] width 24 height 14
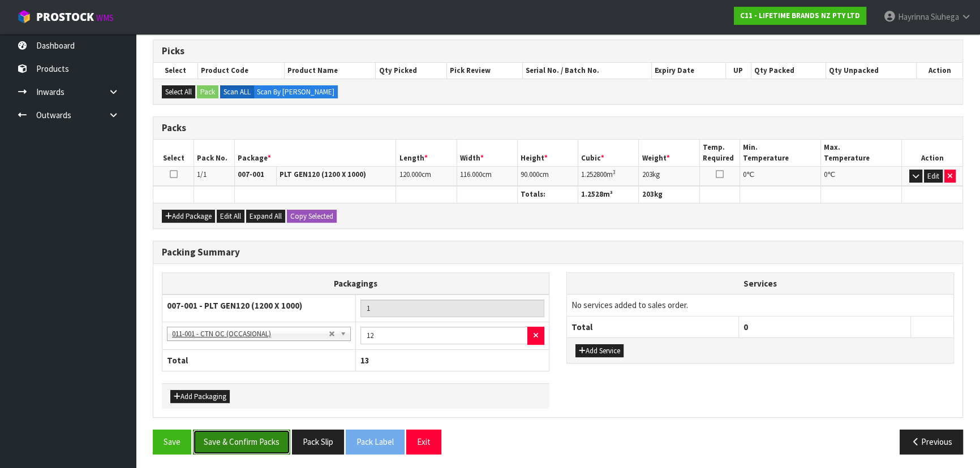
click at [265, 444] on button "Save & Confirm Packs" at bounding box center [241, 442] width 97 height 24
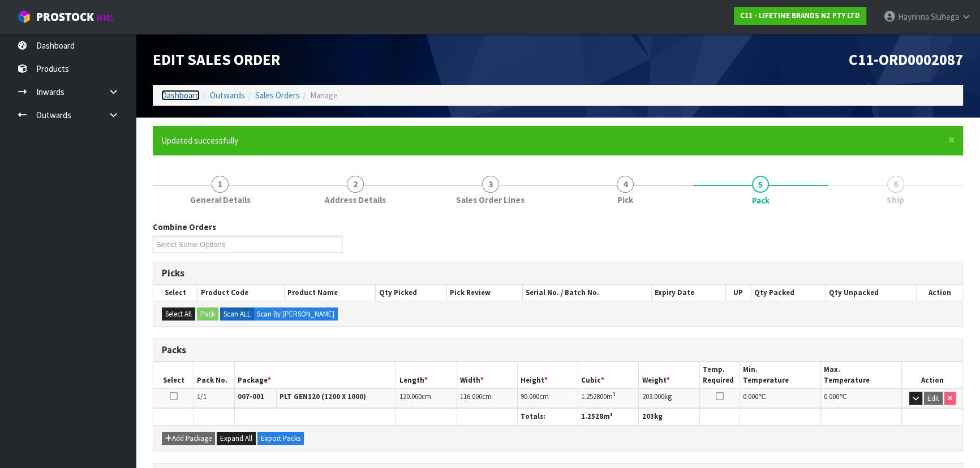
click at [179, 93] on link "Dashboard" at bounding box center [180, 95] width 38 height 11
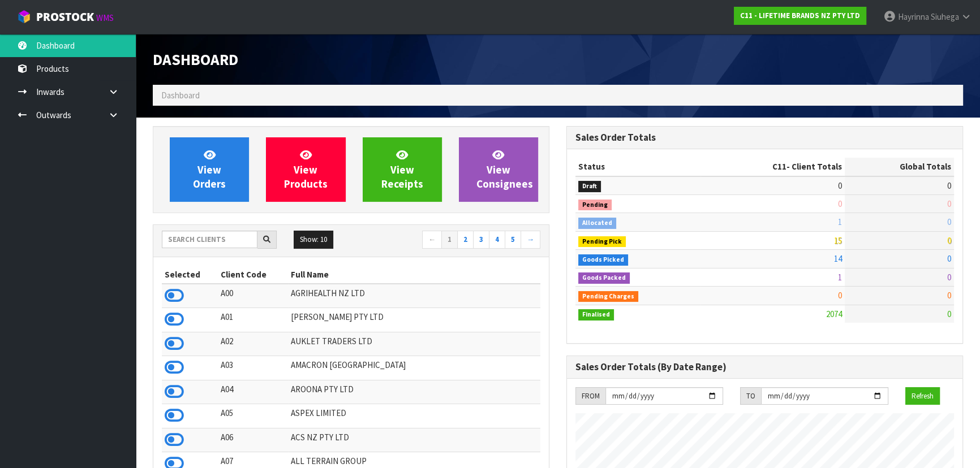
scroll to position [855, 413]
click at [118, 123] on link at bounding box center [118, 115] width 36 height 23
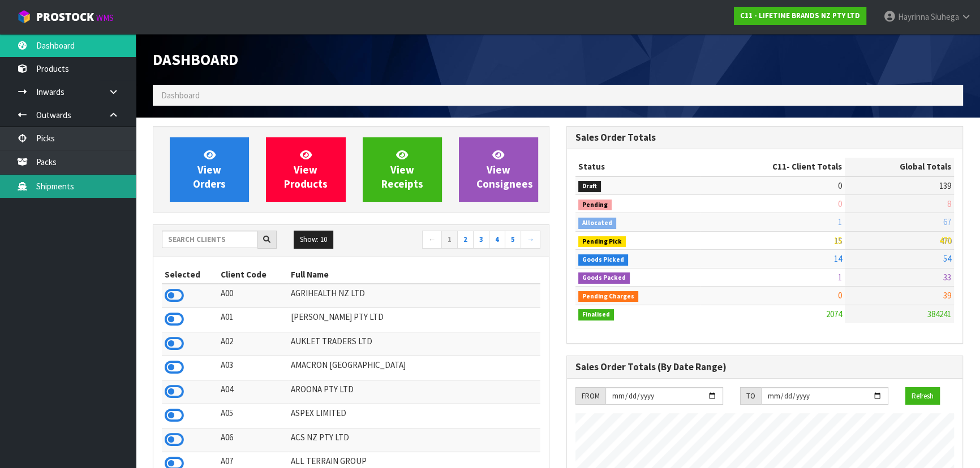
click at [89, 175] on link "Shipments" at bounding box center [68, 186] width 136 height 23
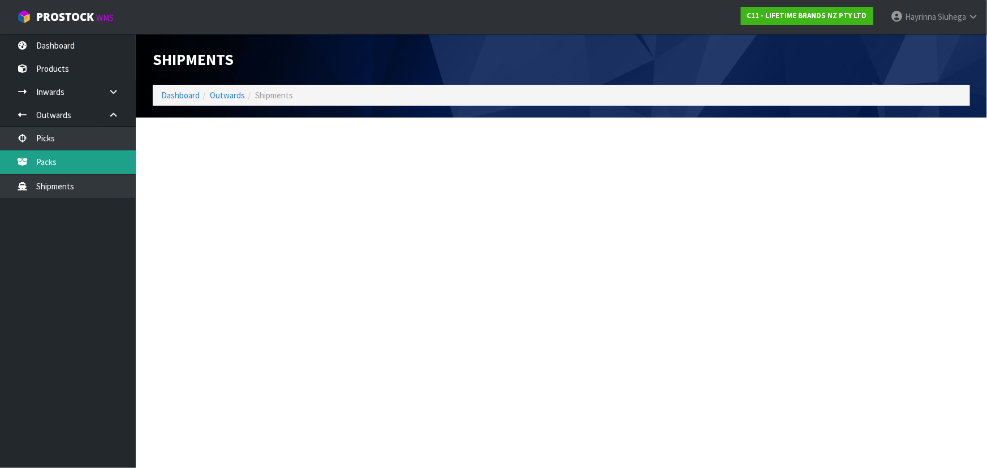
click at [85, 169] on link "Packs" at bounding box center [68, 161] width 136 height 23
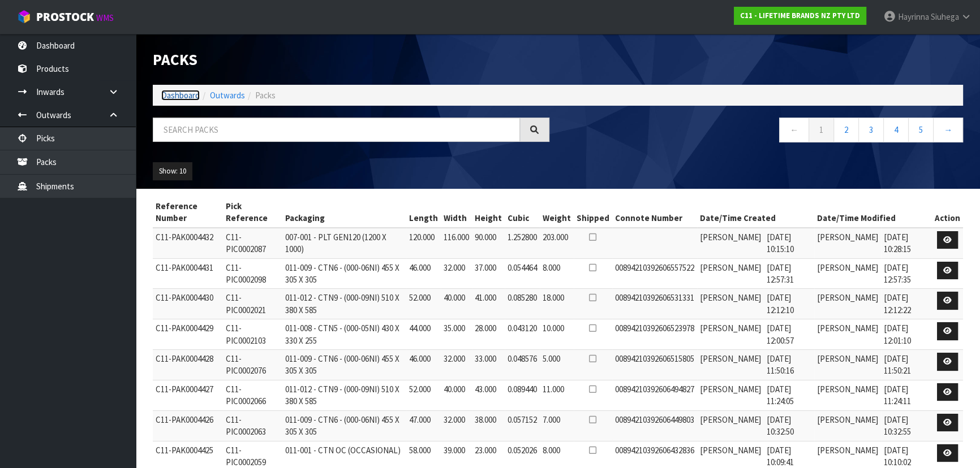
click at [186, 94] on link "Dashboard" at bounding box center [180, 95] width 38 height 11
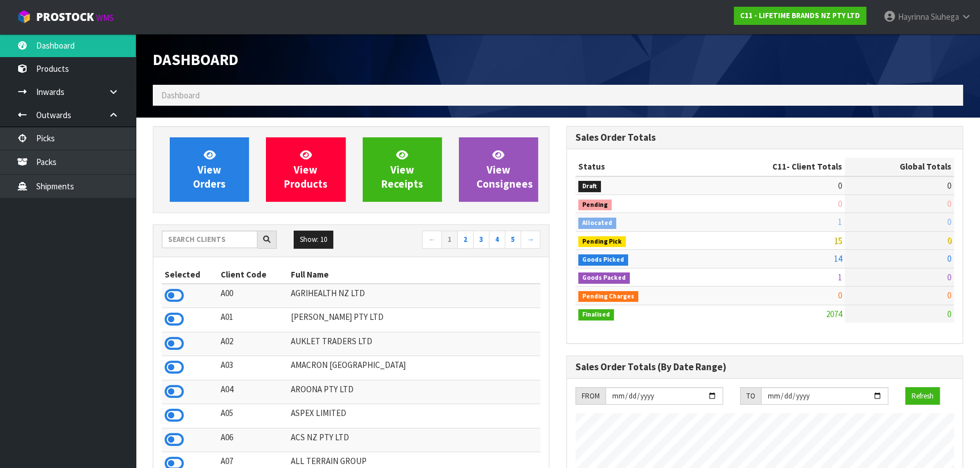
scroll to position [855, 413]
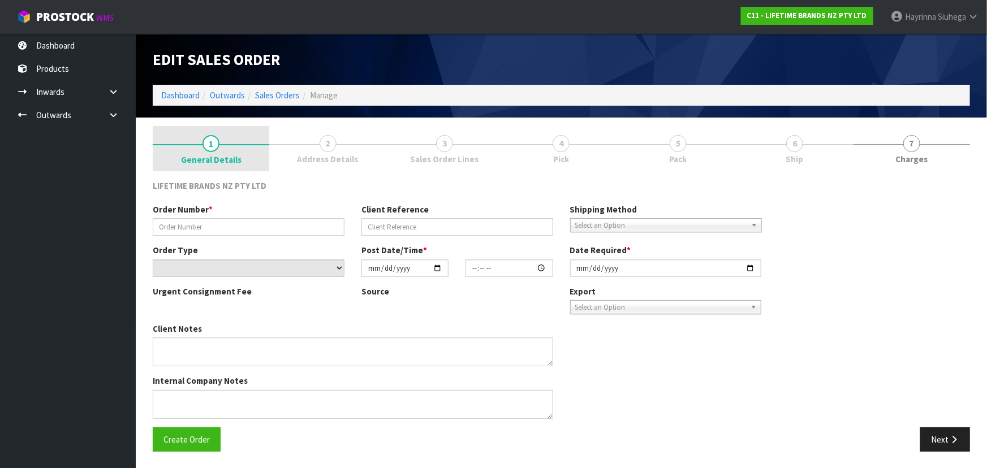
type input "0821438475"
type input "239852 - 20250929"
select select "number:0"
type input "[DATE]"
type input "17:39:28.000"
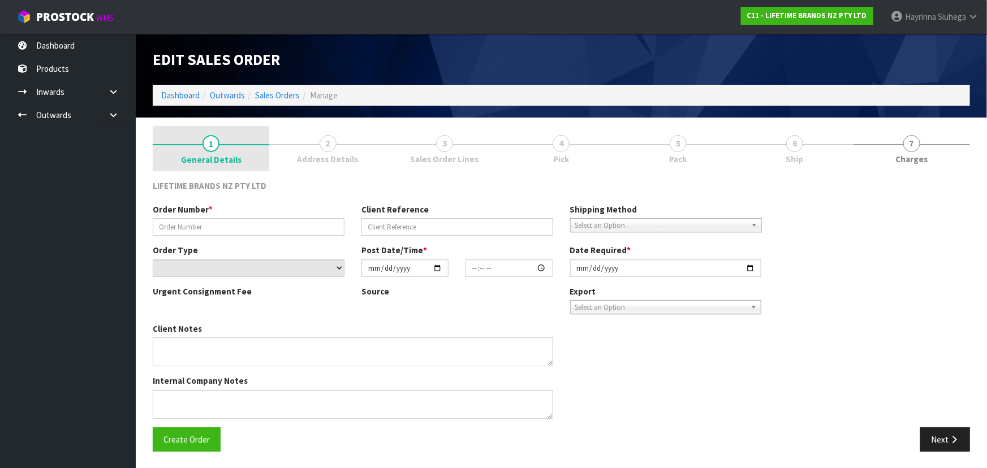
type input "[DATE]"
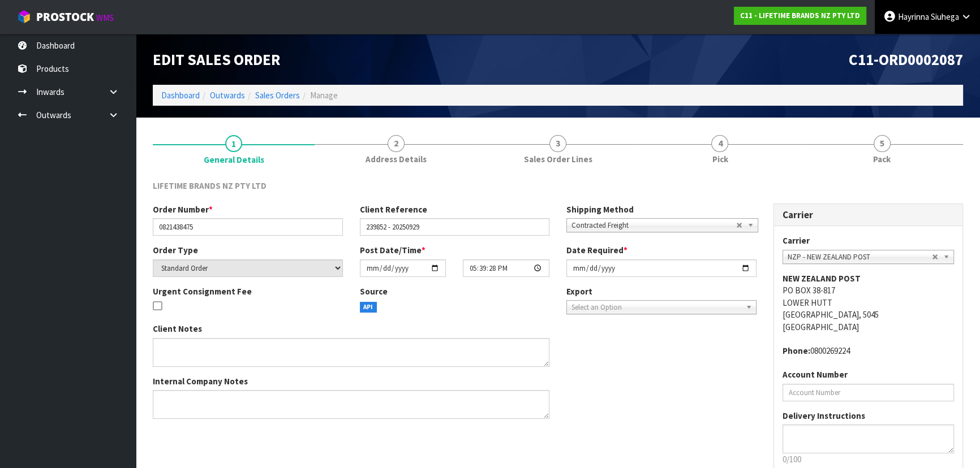
click at [968, 19] on icon at bounding box center [966, 16] width 11 height 8
click at [945, 48] on link "Logout" at bounding box center [934, 44] width 89 height 15
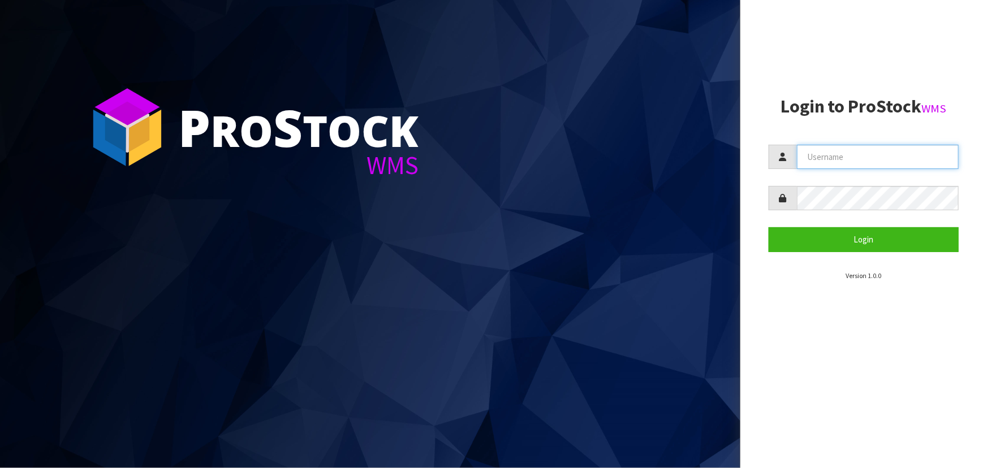
click at [871, 161] on input "text" at bounding box center [878, 157] width 162 height 24
type input "MEENA"
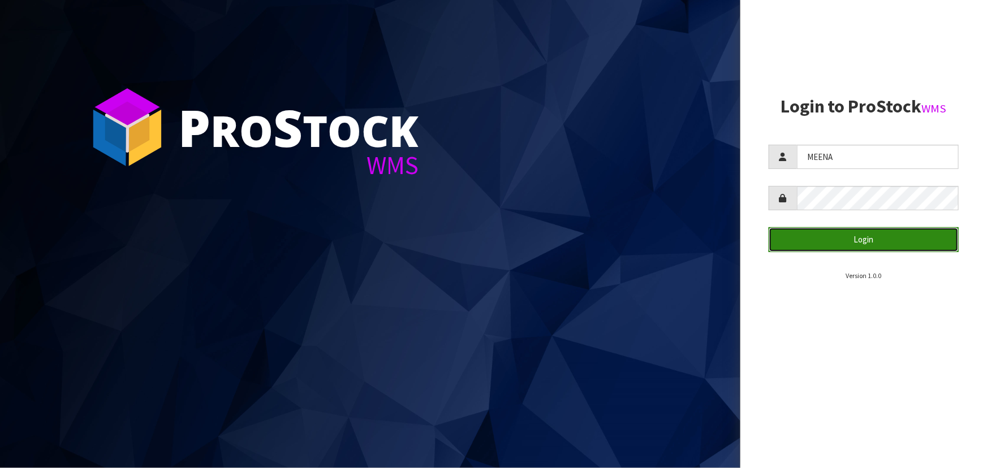
click at [905, 229] on button "Login" at bounding box center [864, 239] width 190 height 24
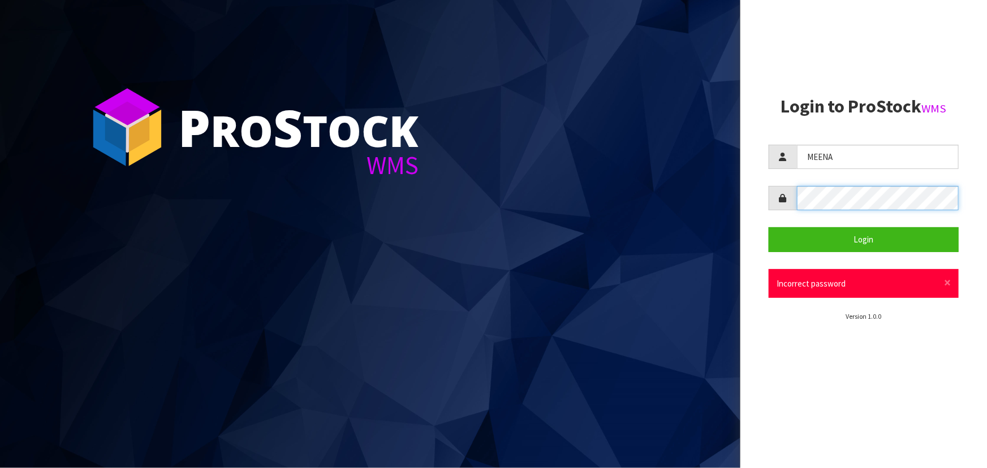
click at [792, 204] on div at bounding box center [864, 198] width 190 height 24
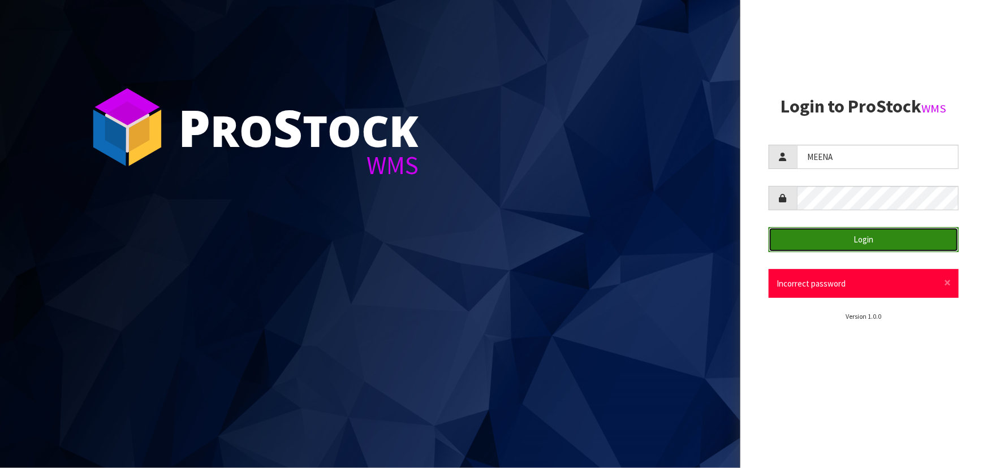
click at [820, 235] on button "Login" at bounding box center [864, 239] width 190 height 24
